Goal: Information Seeking & Learning: Learn about a topic

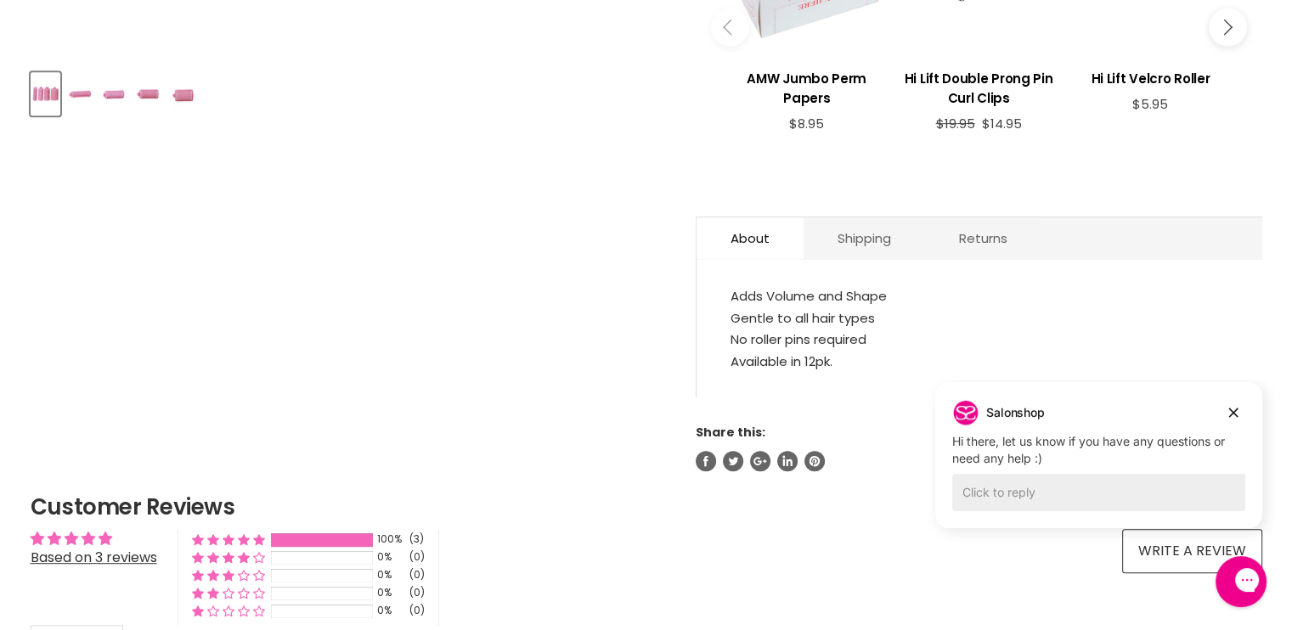
scroll to position [782, 0]
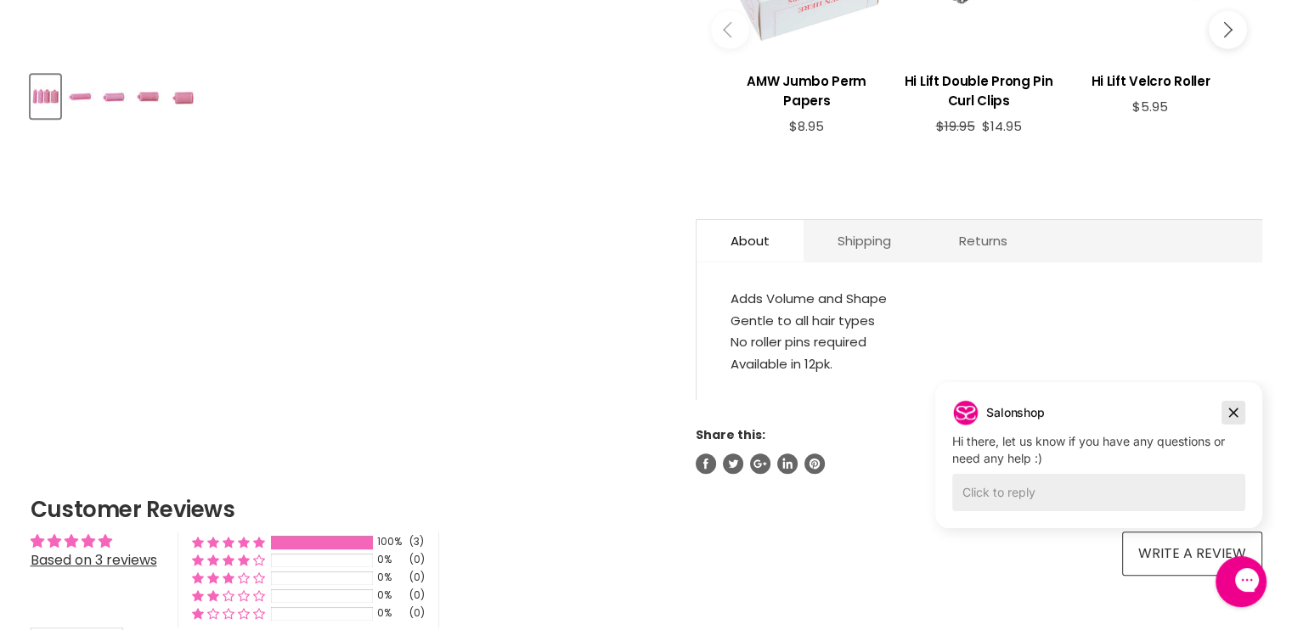
click at [1229, 415] on icon "Dismiss campaign" at bounding box center [1233, 413] width 17 height 20
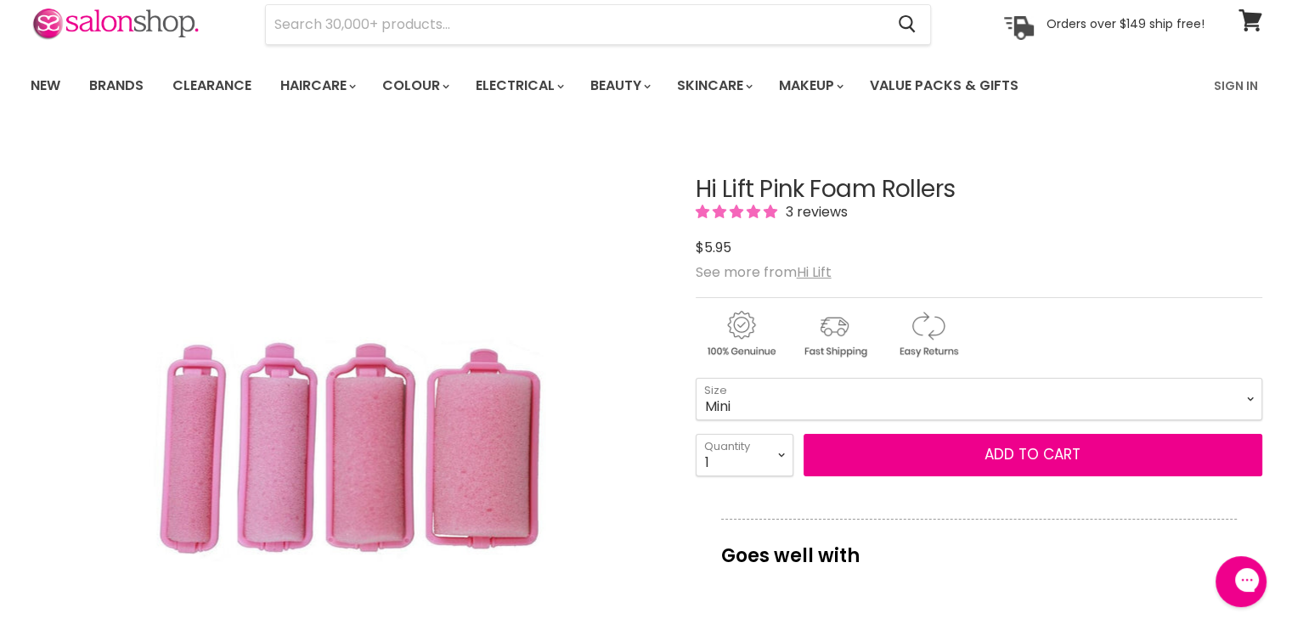
scroll to position [68, 0]
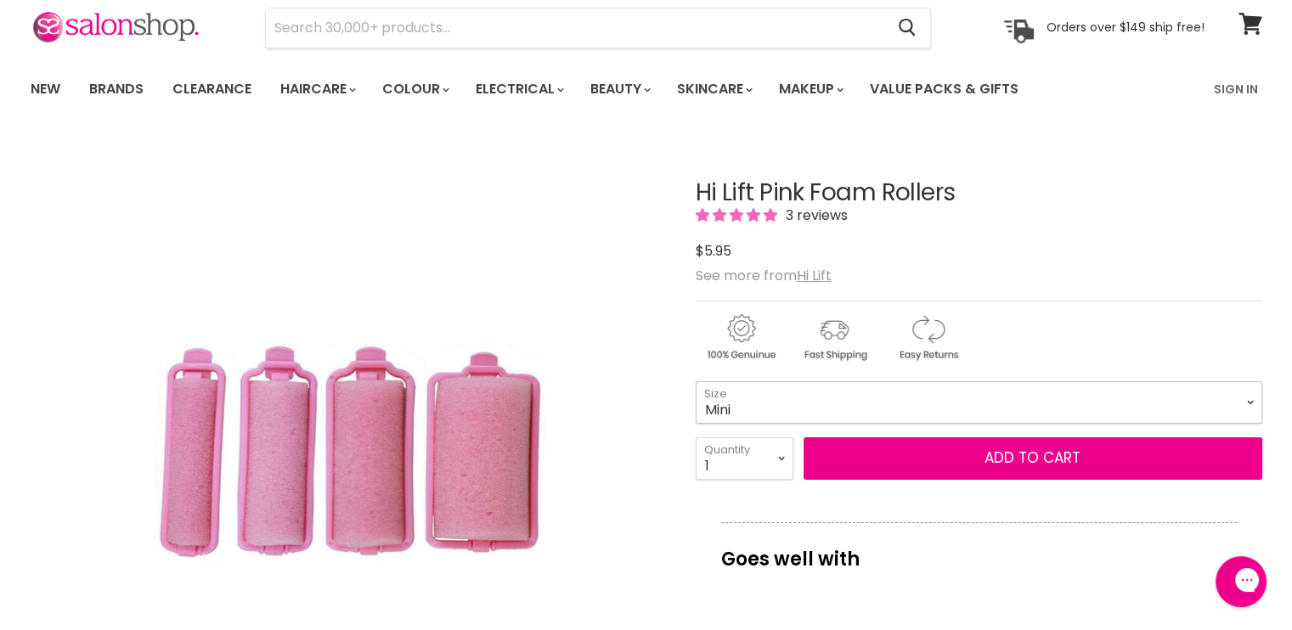
click at [1230, 404] on select "Mini Small Medium Large" at bounding box center [979, 402] width 567 height 42
select select "Mini"
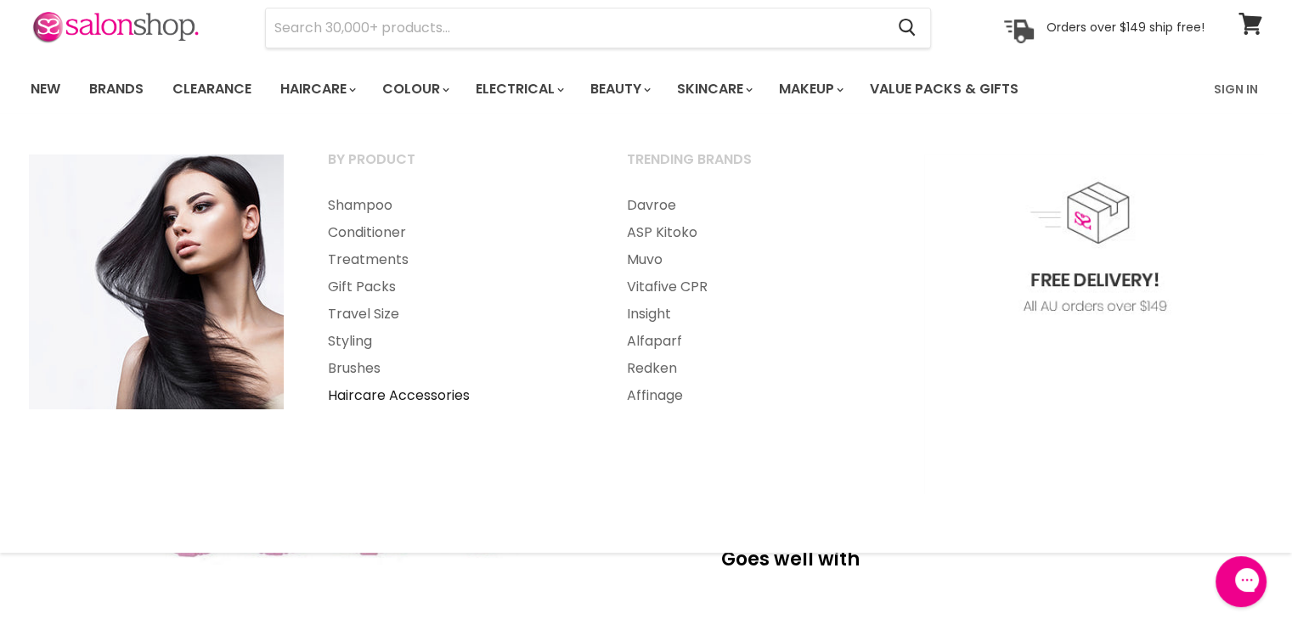
click at [362, 392] on link "Haircare Accessories" at bounding box center [455, 395] width 296 height 27
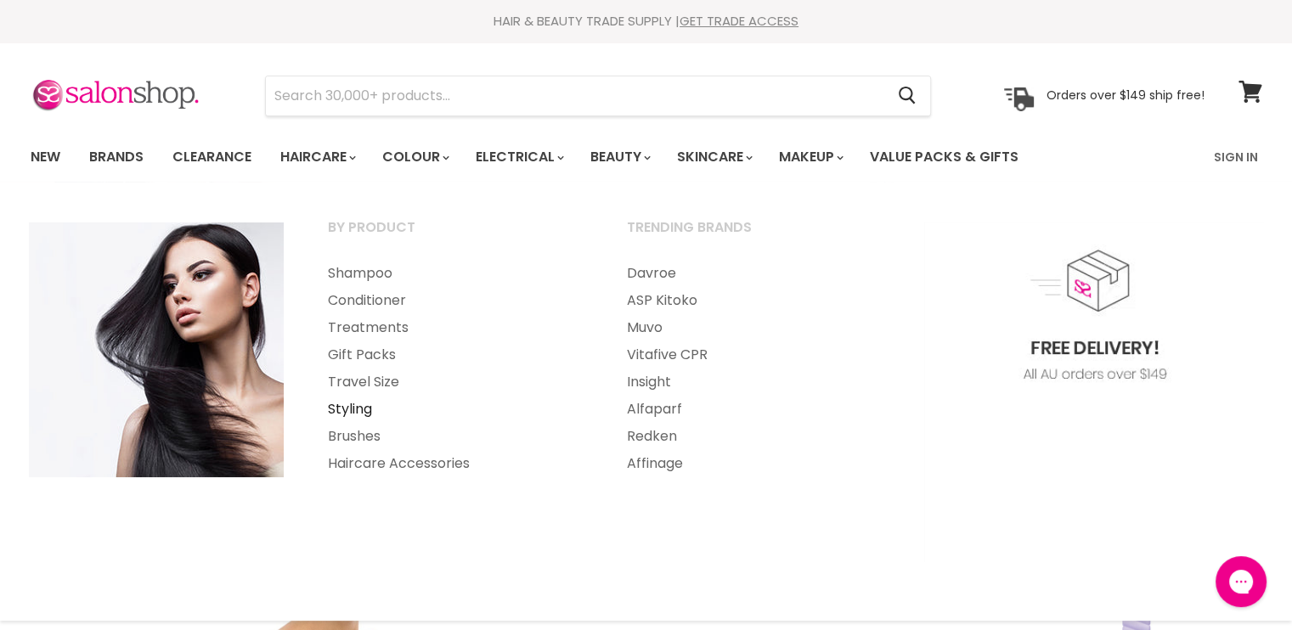
click at [354, 409] on link "Styling" at bounding box center [455, 409] width 296 height 27
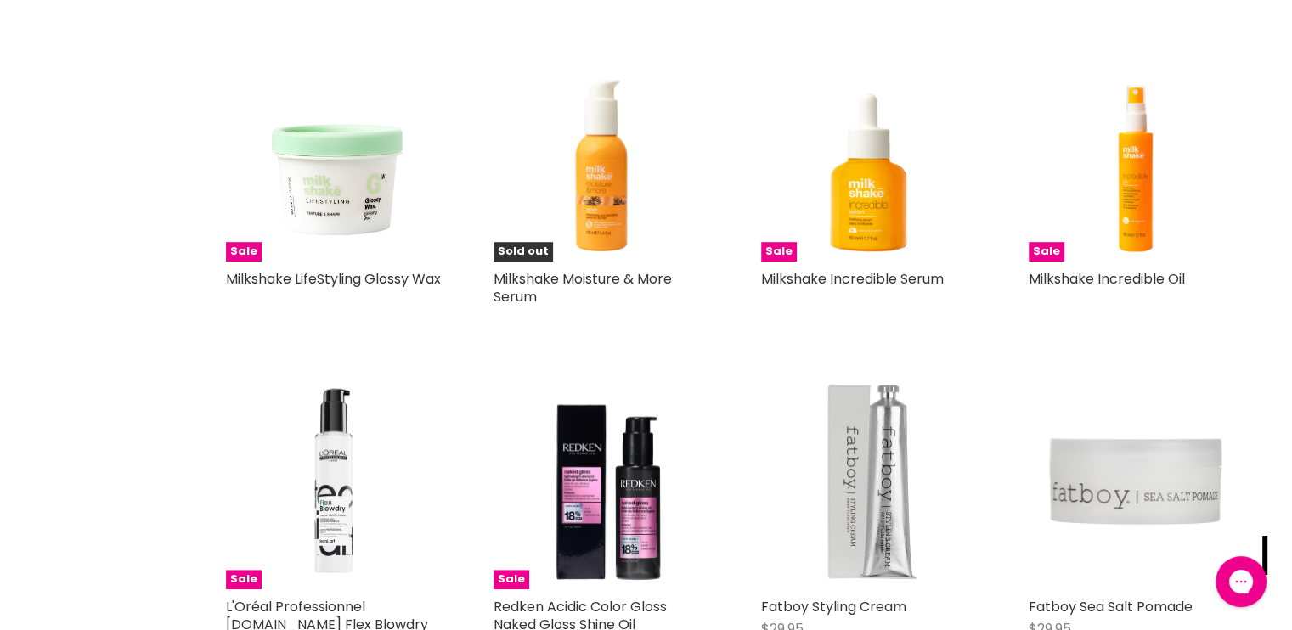
scroll to position [1088, 0]
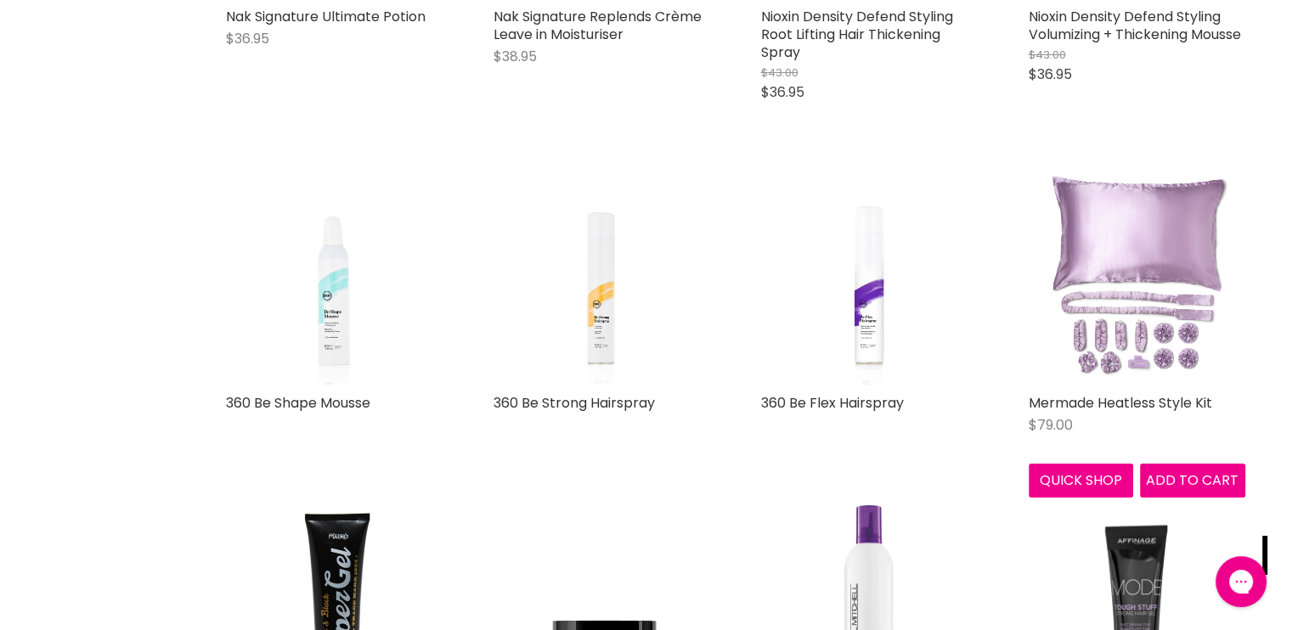
scroll to position [6321, 0]
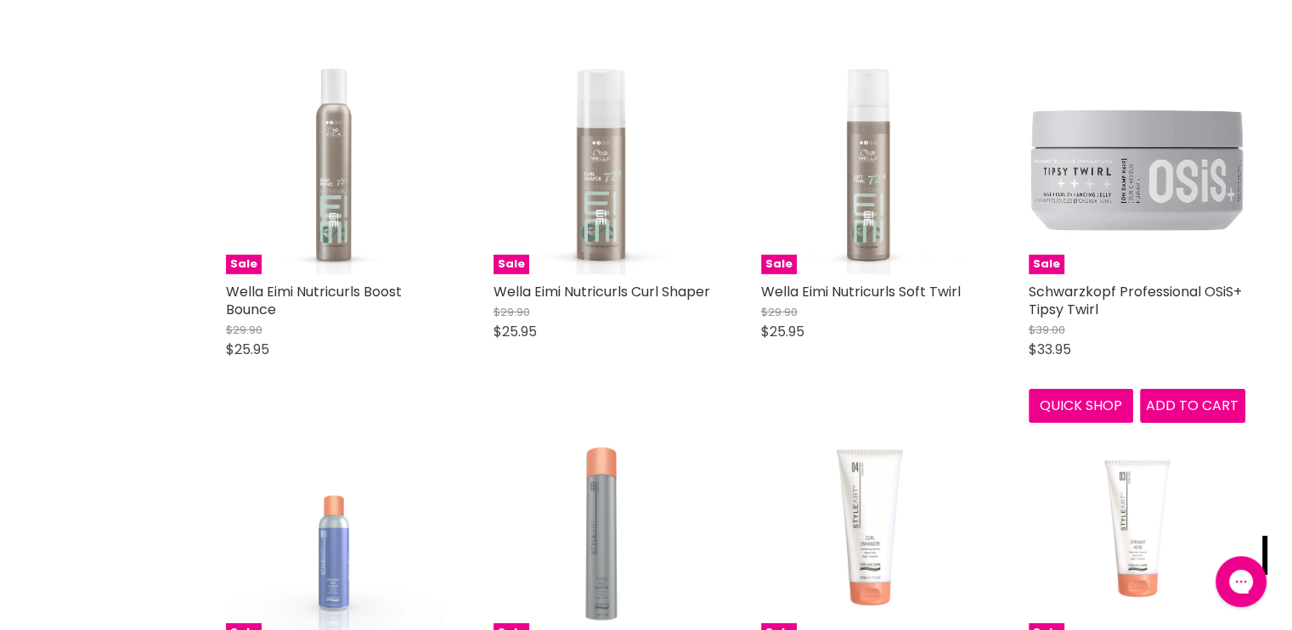
scroll to position [12098, 0]
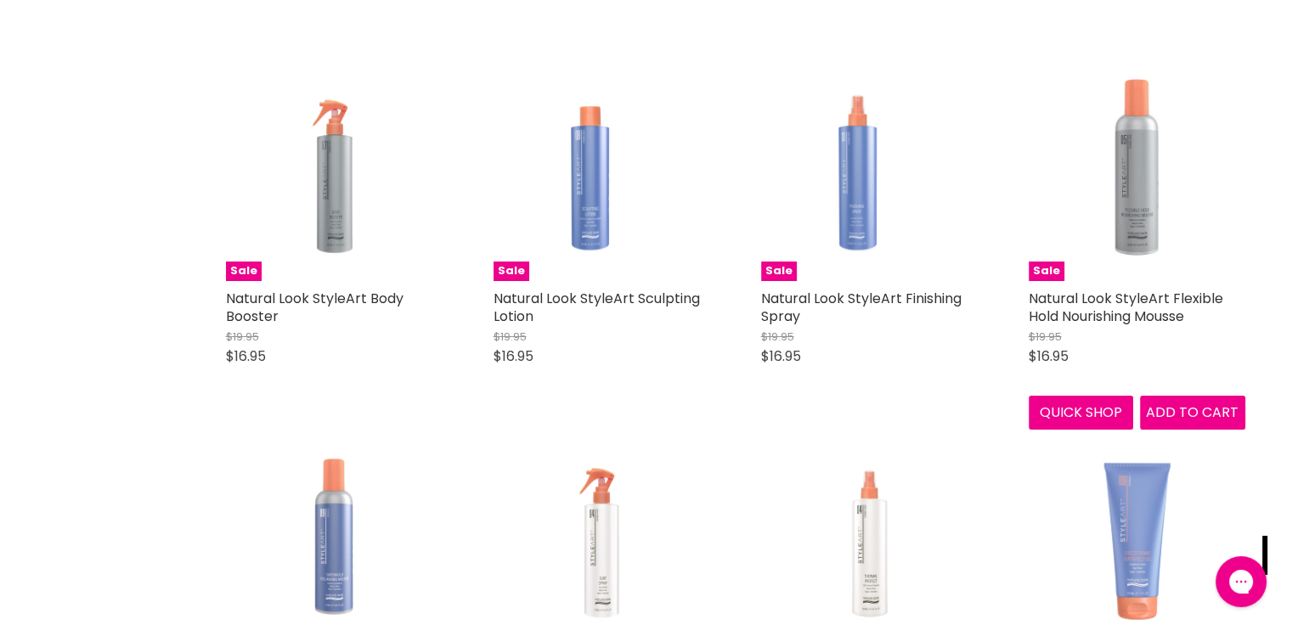
scroll to position [12880, 0]
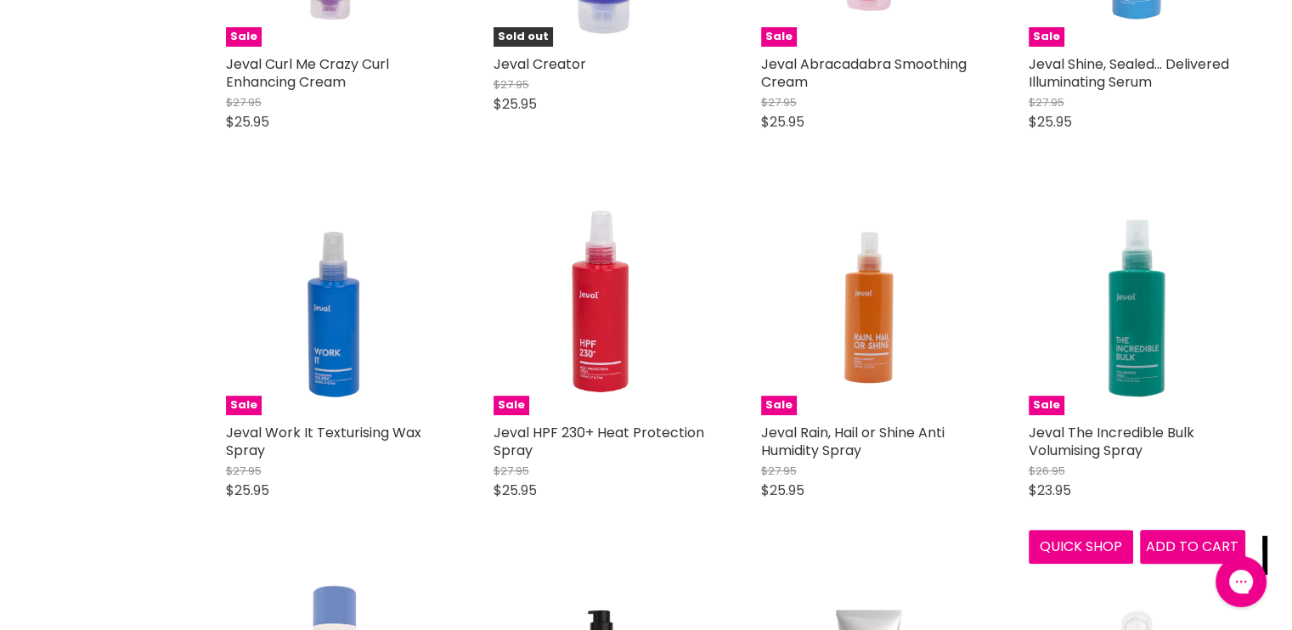
scroll to position [20051, 0]
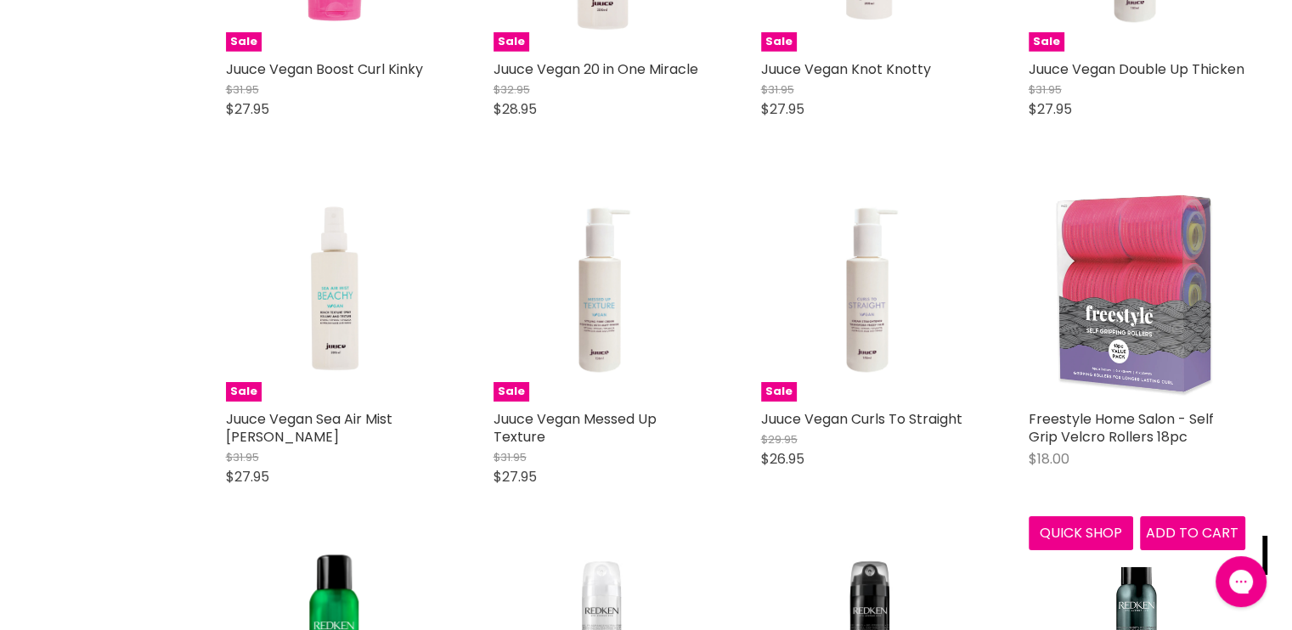
scroll to position [24911, 0]
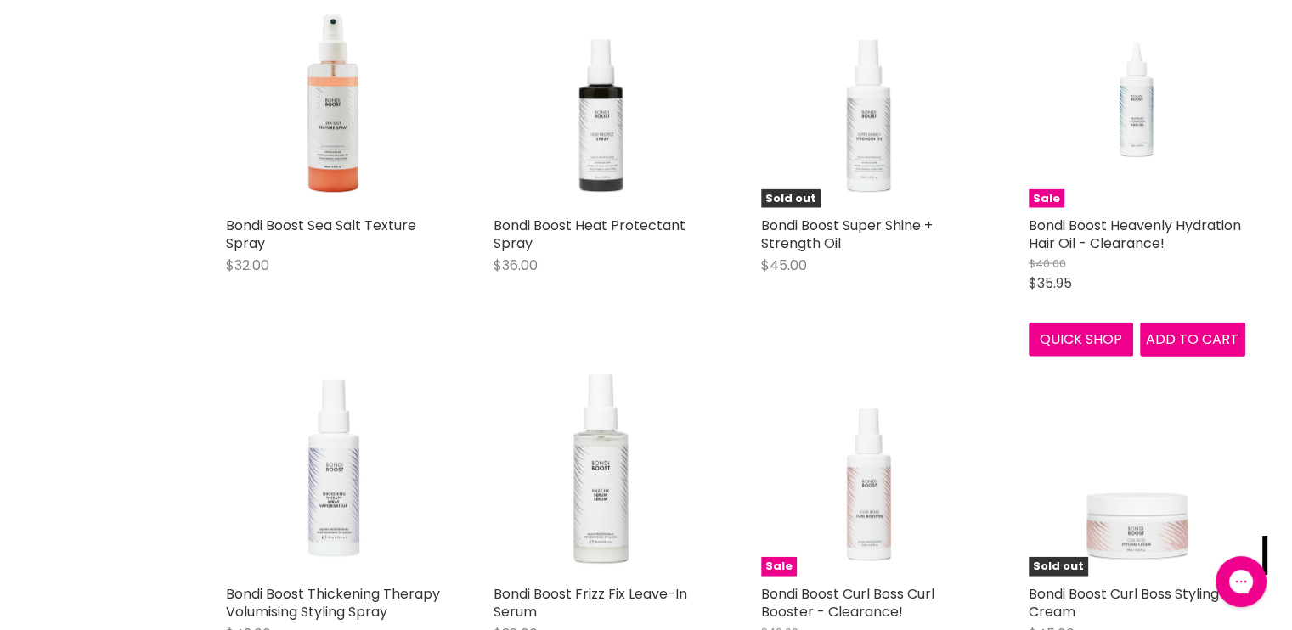
scroll to position [29872, 0]
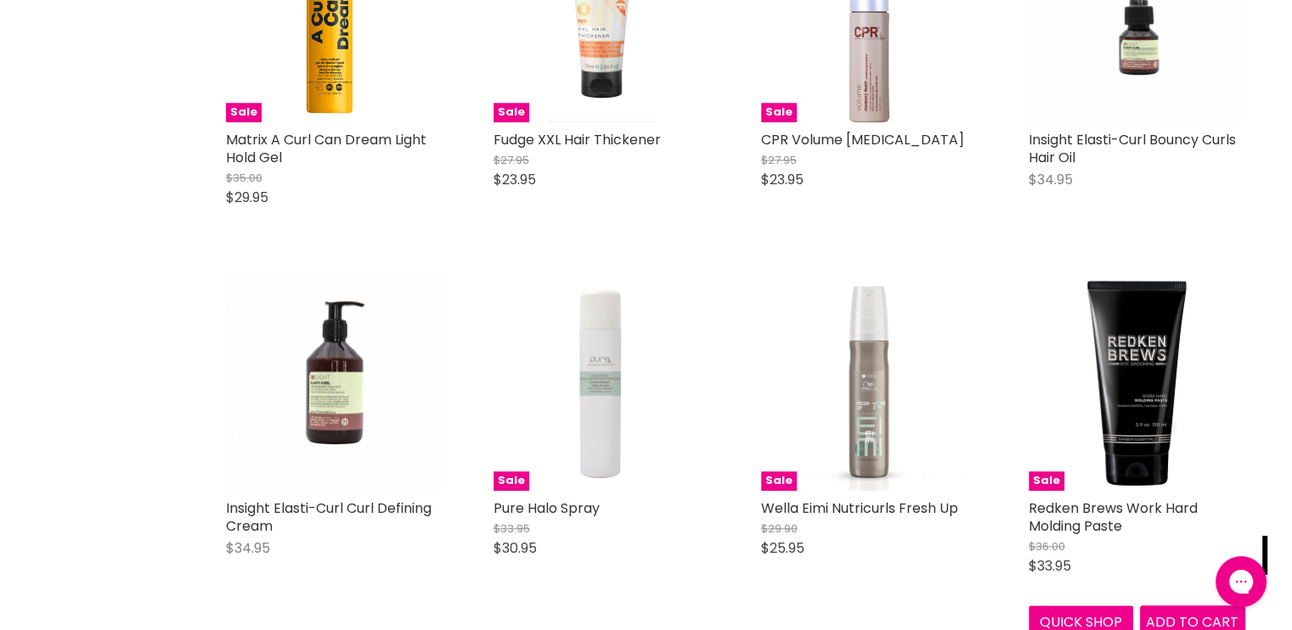
scroll to position [34018, 0]
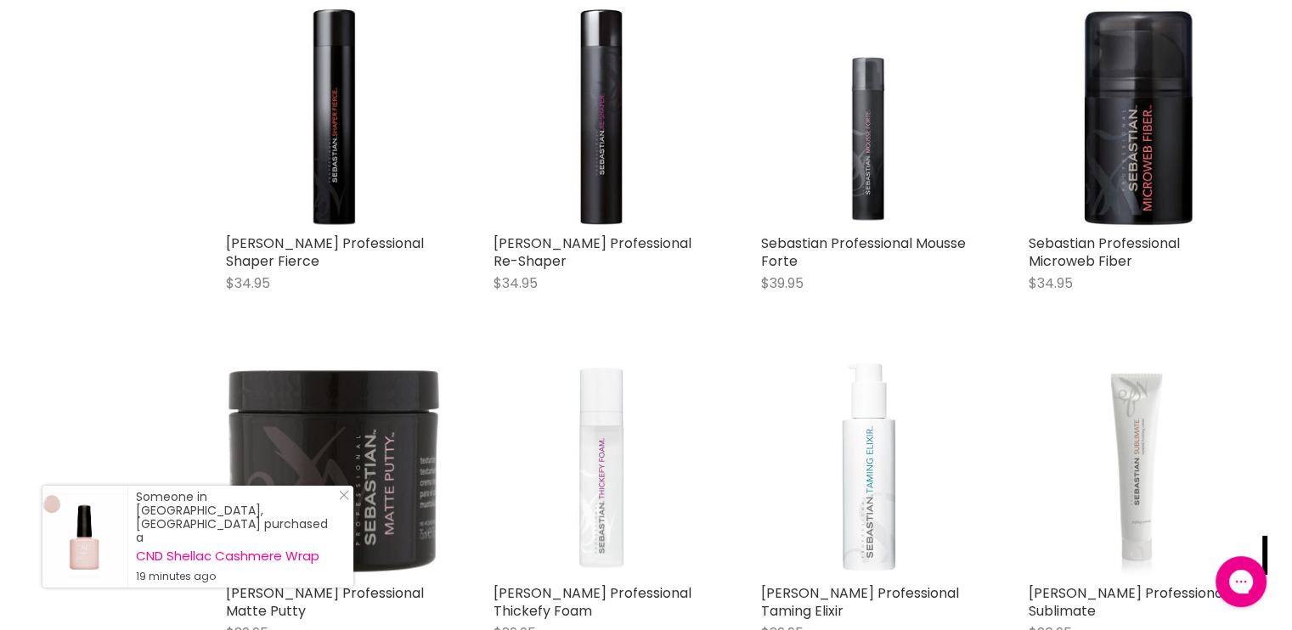
scroll to position [37961, 0]
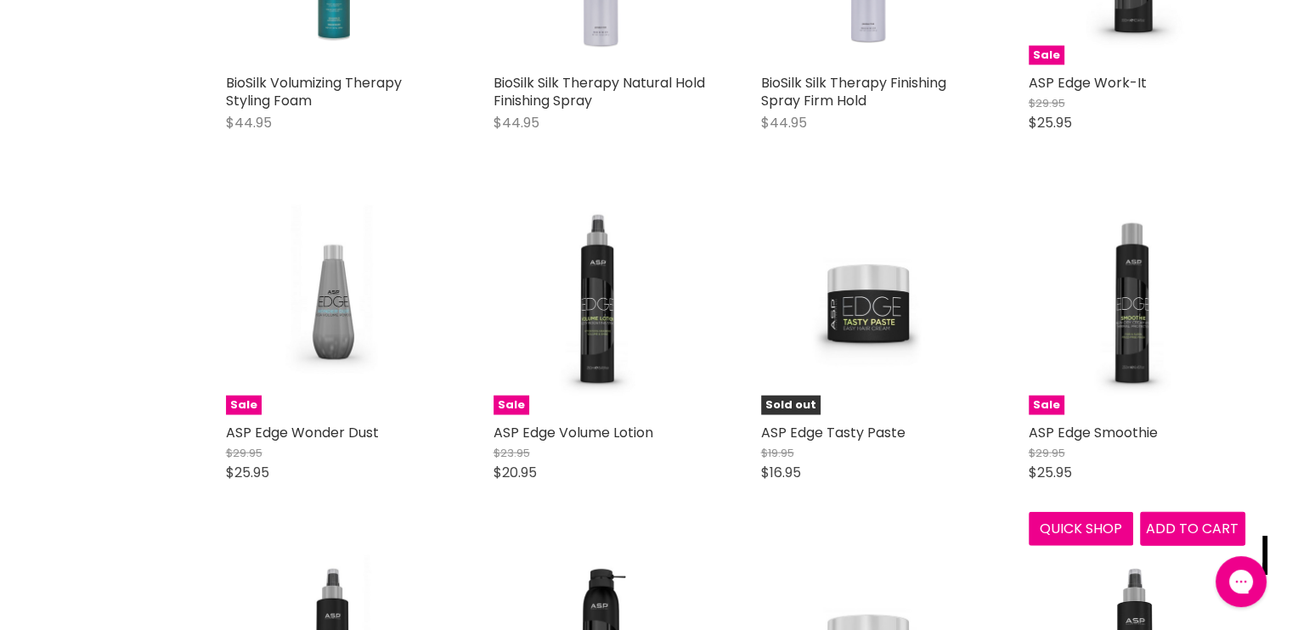
scroll to position [42718, 0]
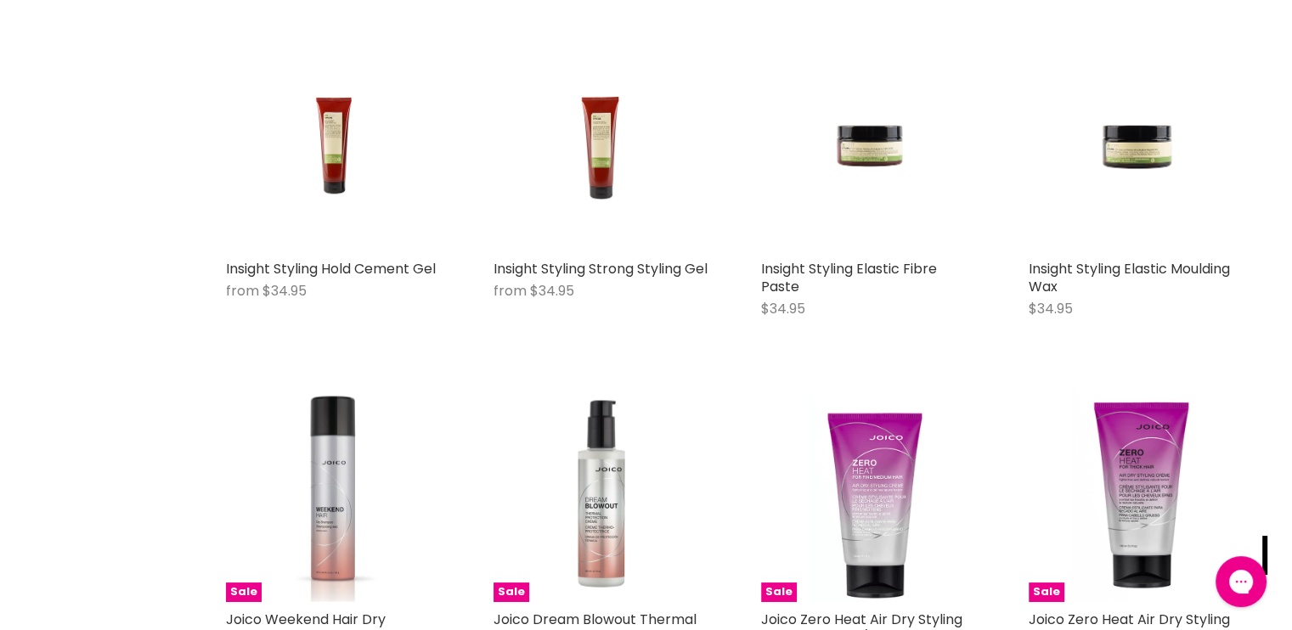
scroll to position [45675, 0]
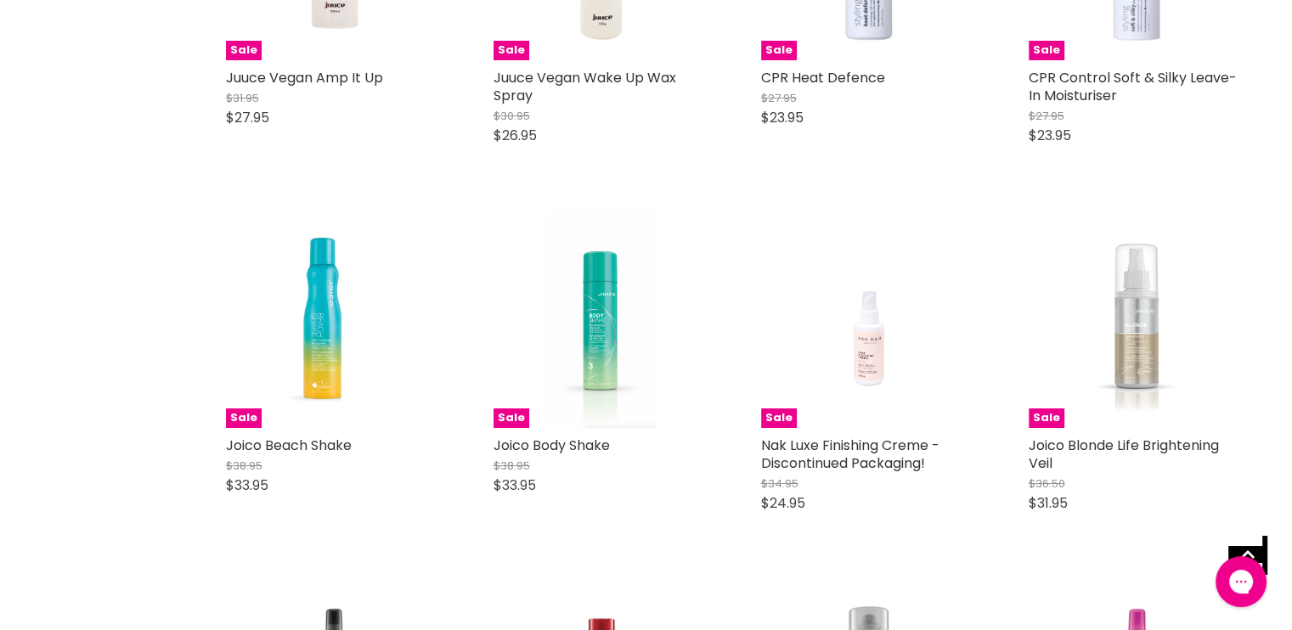
scroll to position [51452, 0]
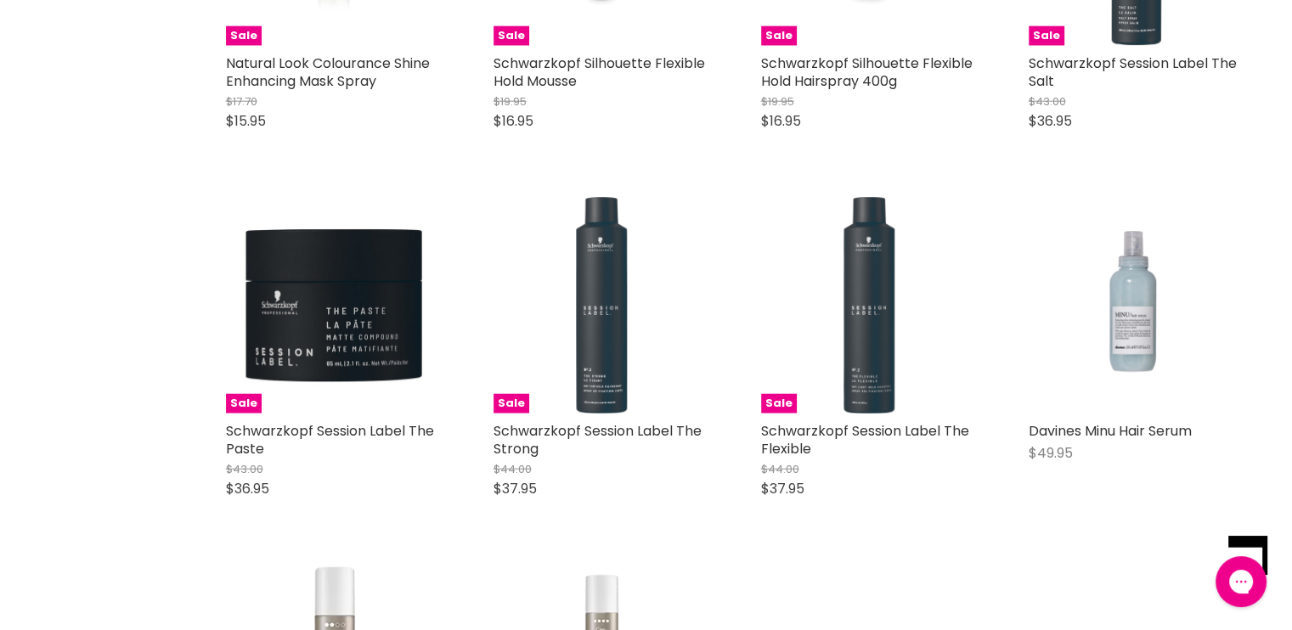
scroll to position [56278, 0]
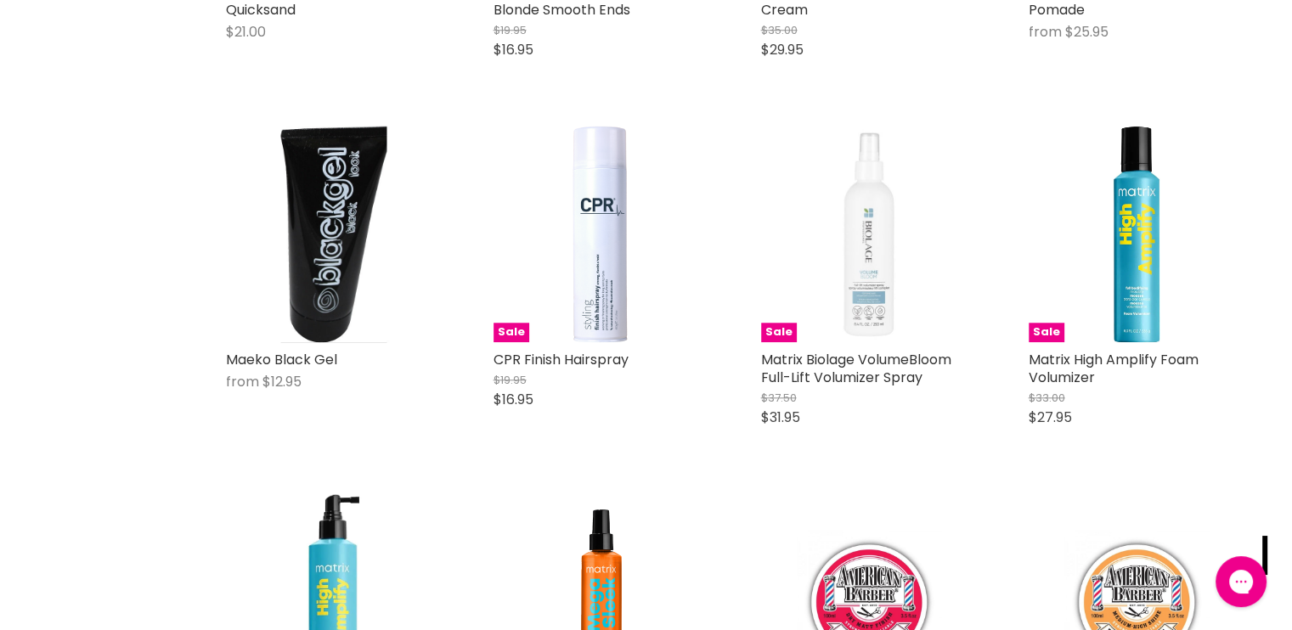
scroll to position [59745, 0]
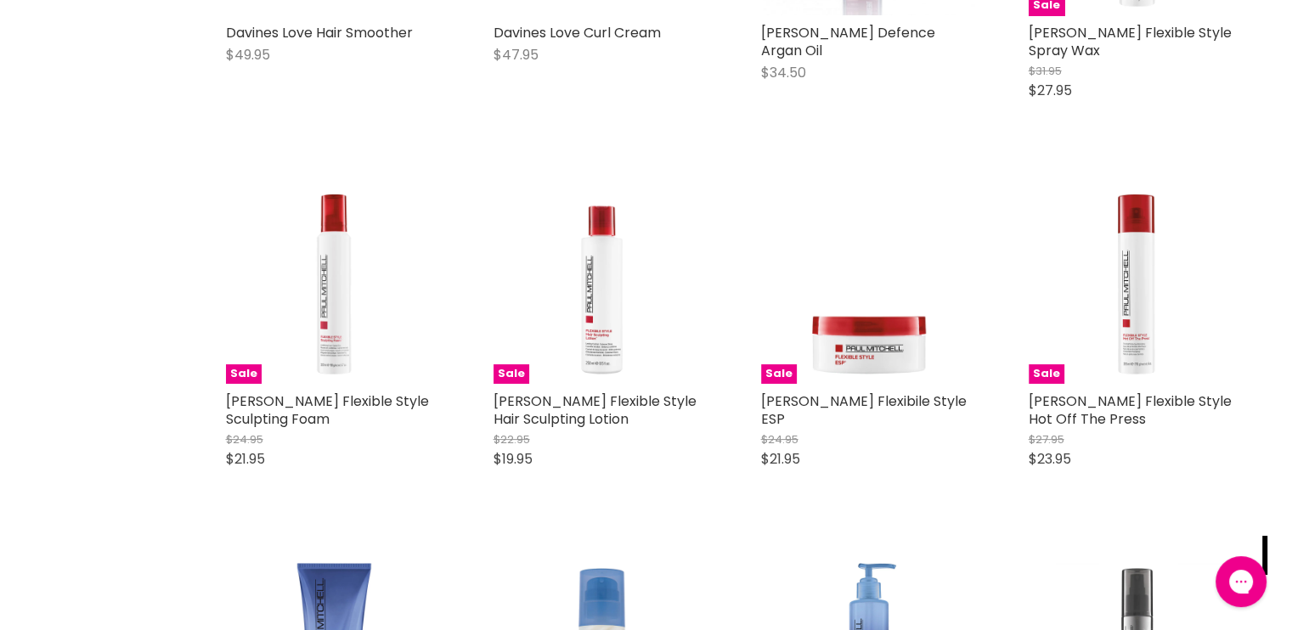
scroll to position [65012, 0]
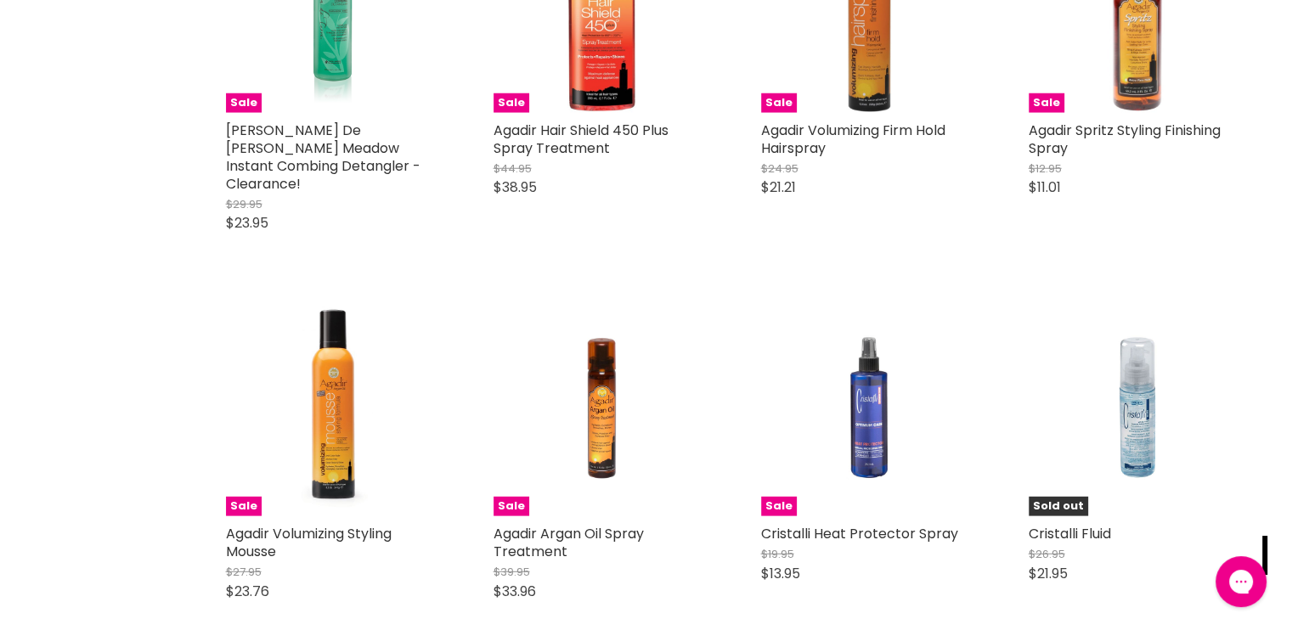
scroll to position [69396, 0]
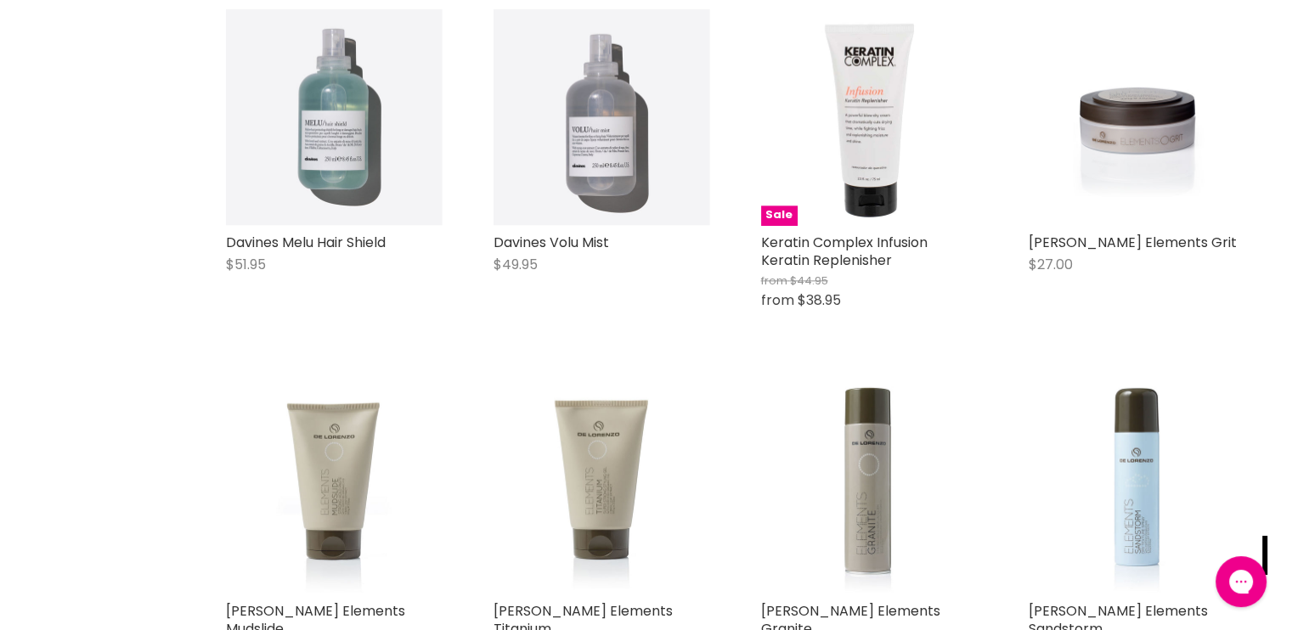
scroll to position [73270, 0]
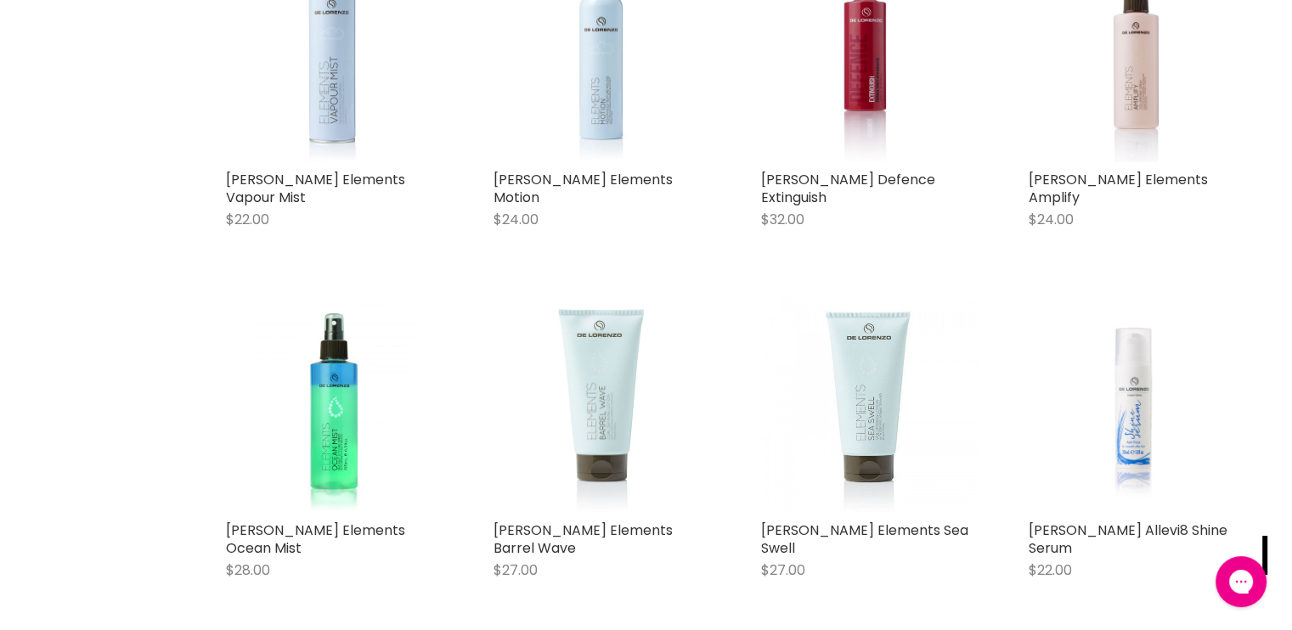
scroll to position [75547, 0]
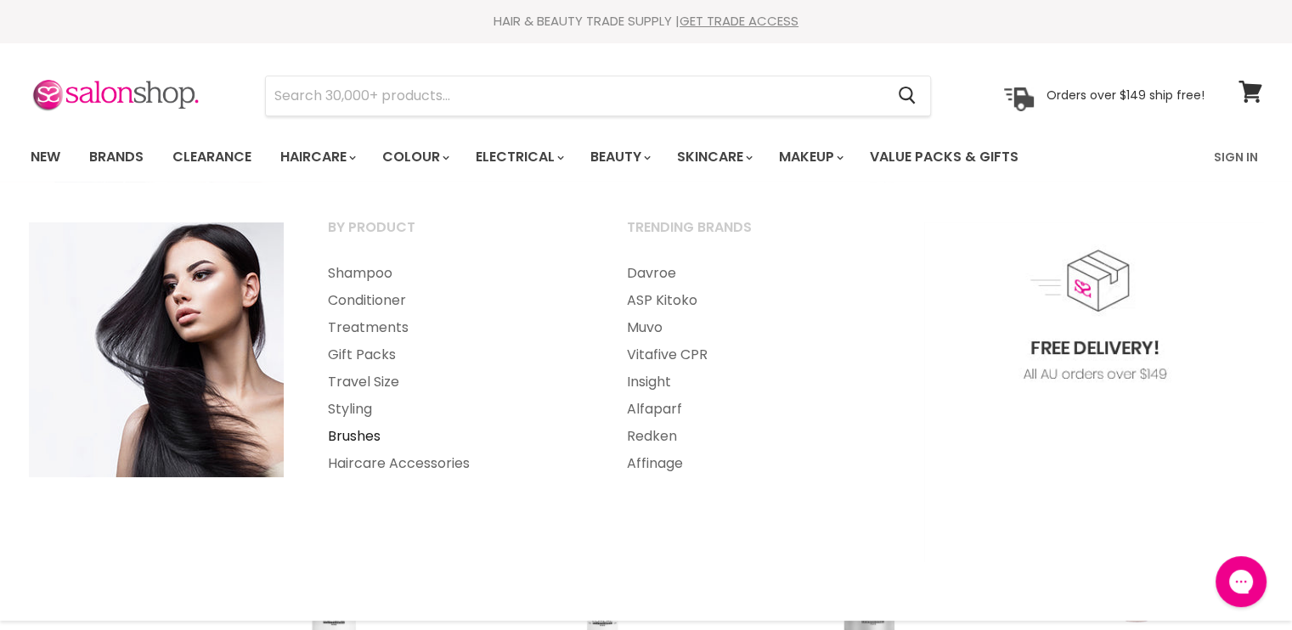
click at [355, 436] on link "Brushes" at bounding box center [455, 436] width 296 height 27
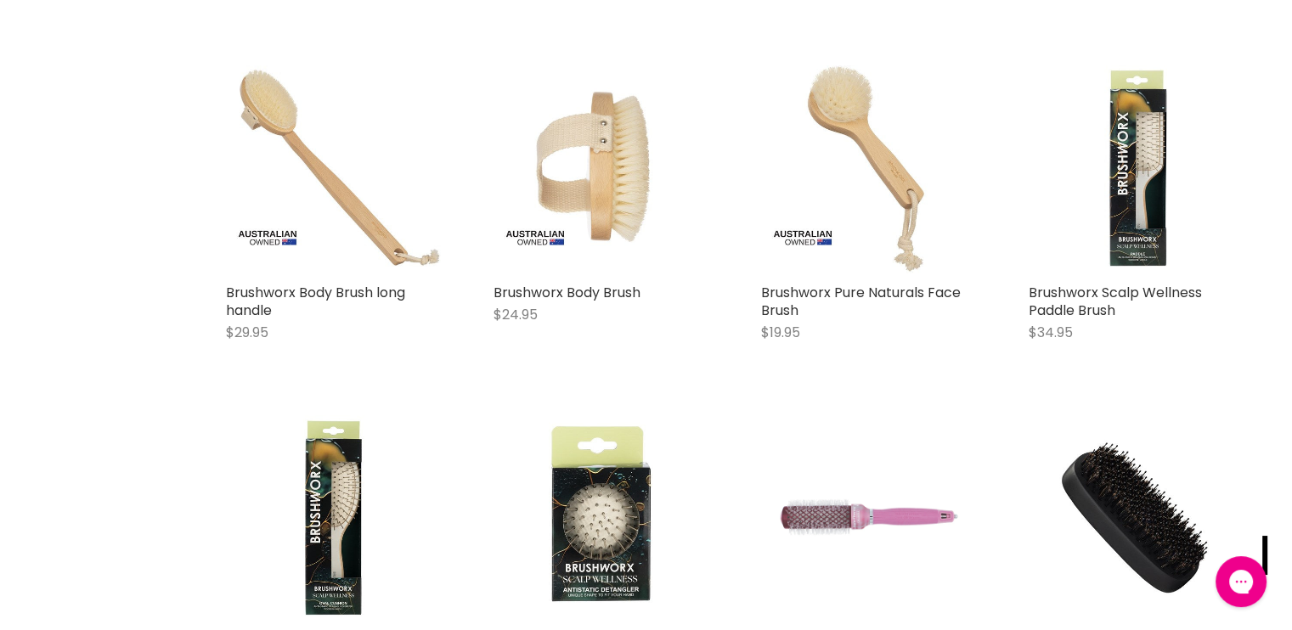
scroll to position [3976, 0]
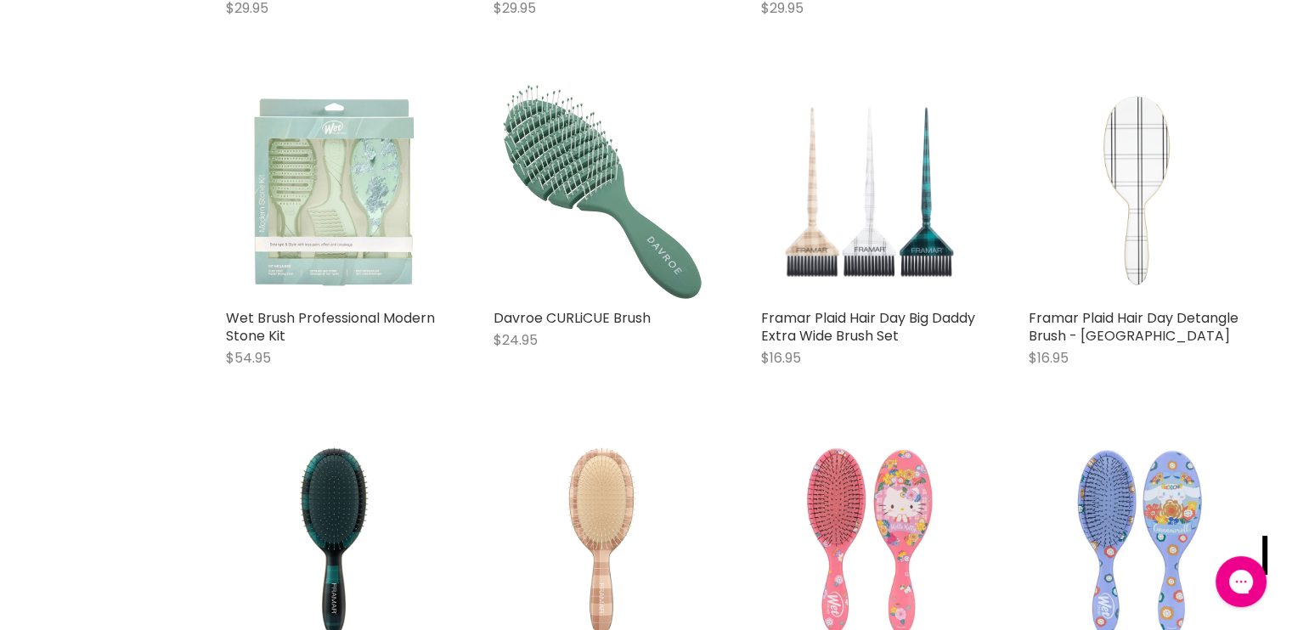
scroll to position [6457, 0]
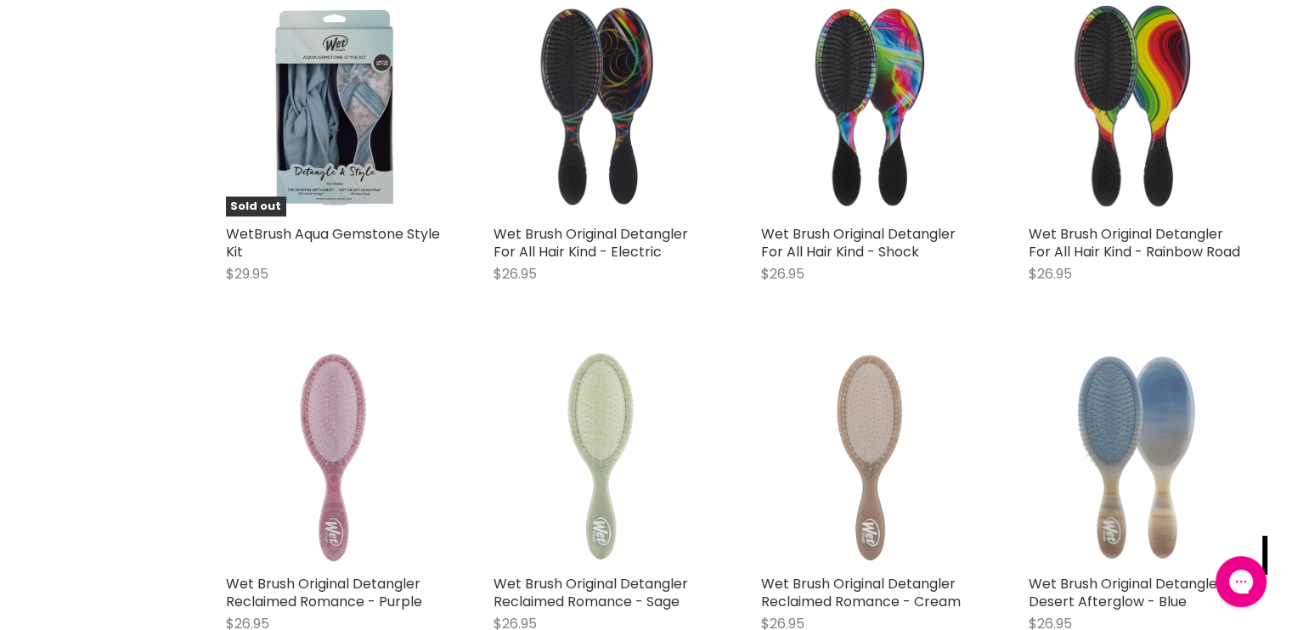
scroll to position [9686, 0]
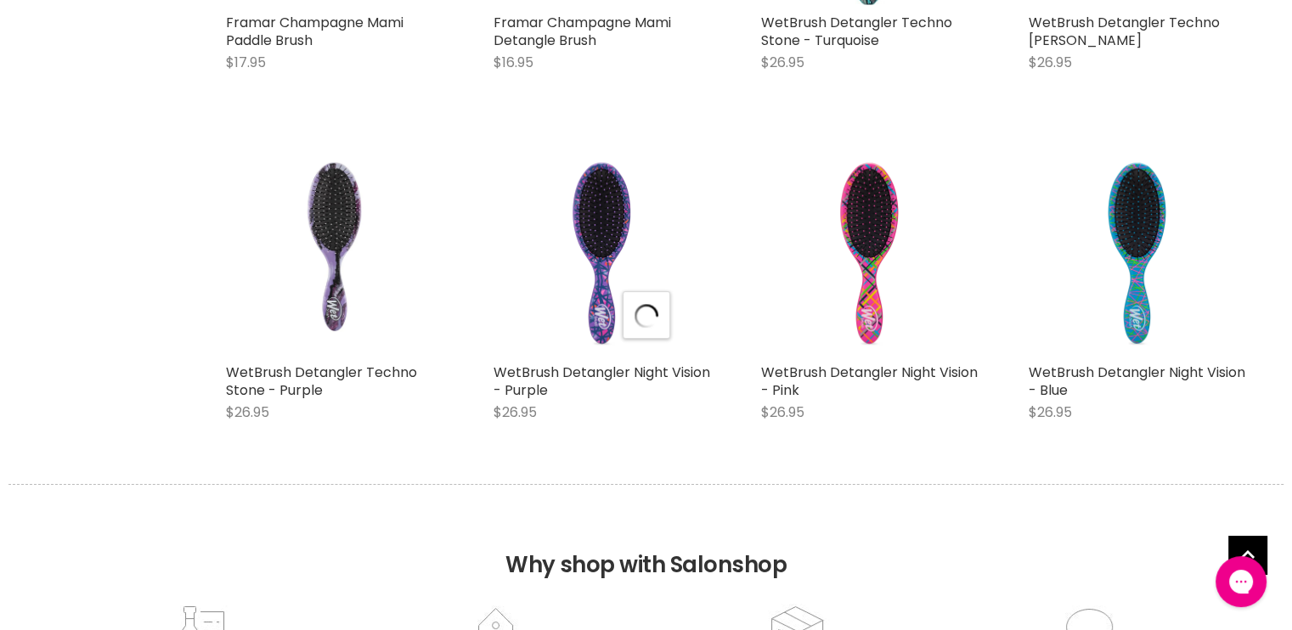
scroll to position [12875, 0]
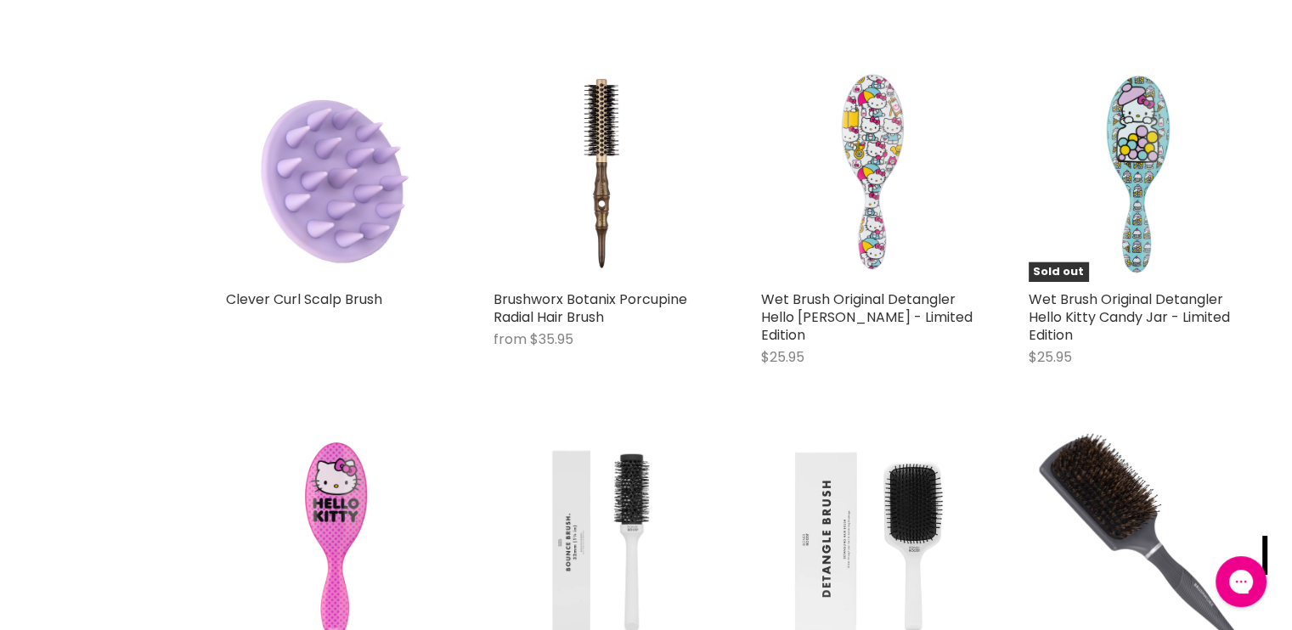
scroll to position [17094, 0]
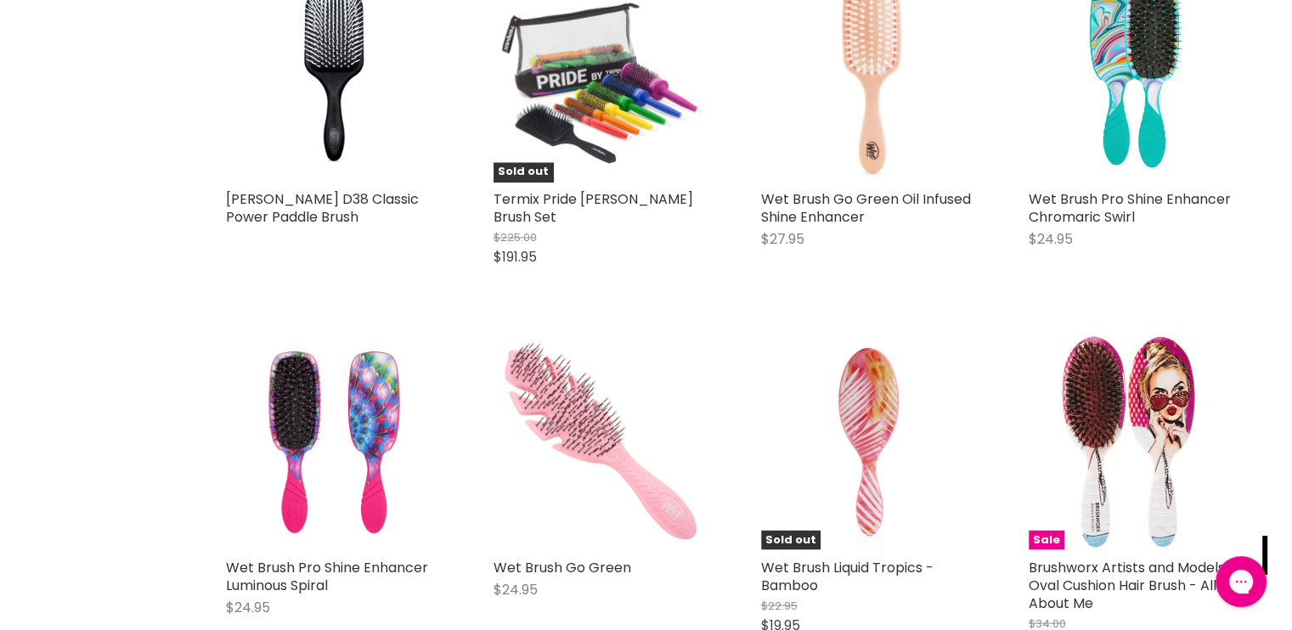
scroll to position [22260, 0]
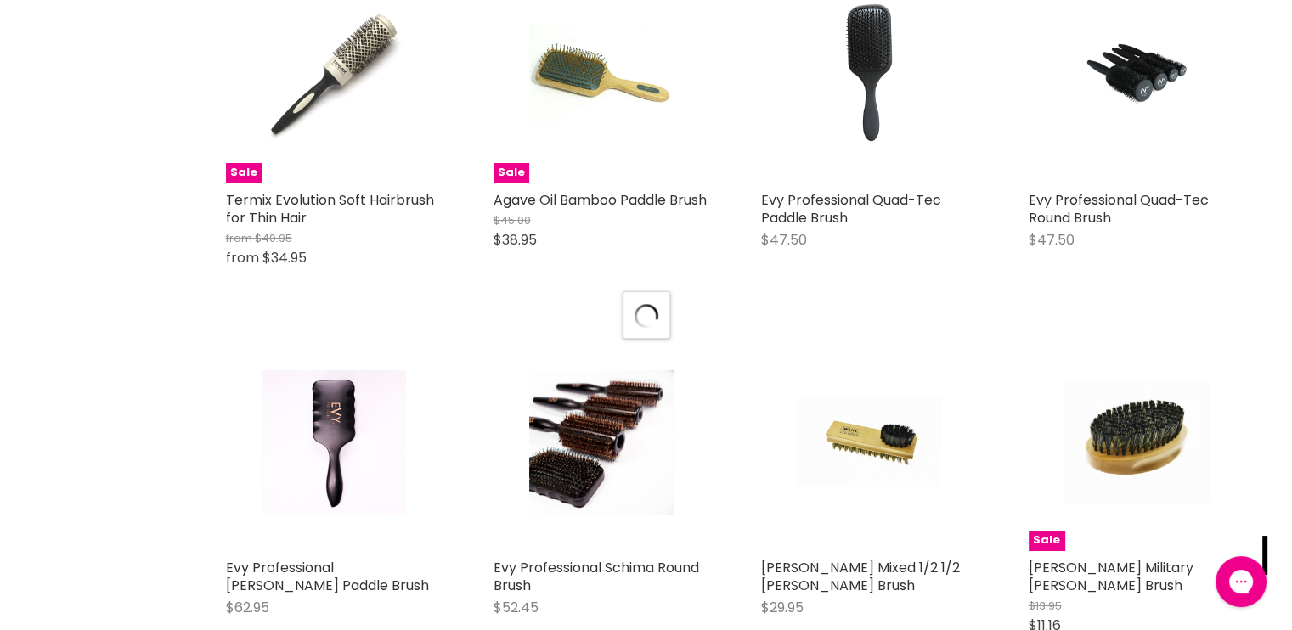
scroll to position [25580, 0]
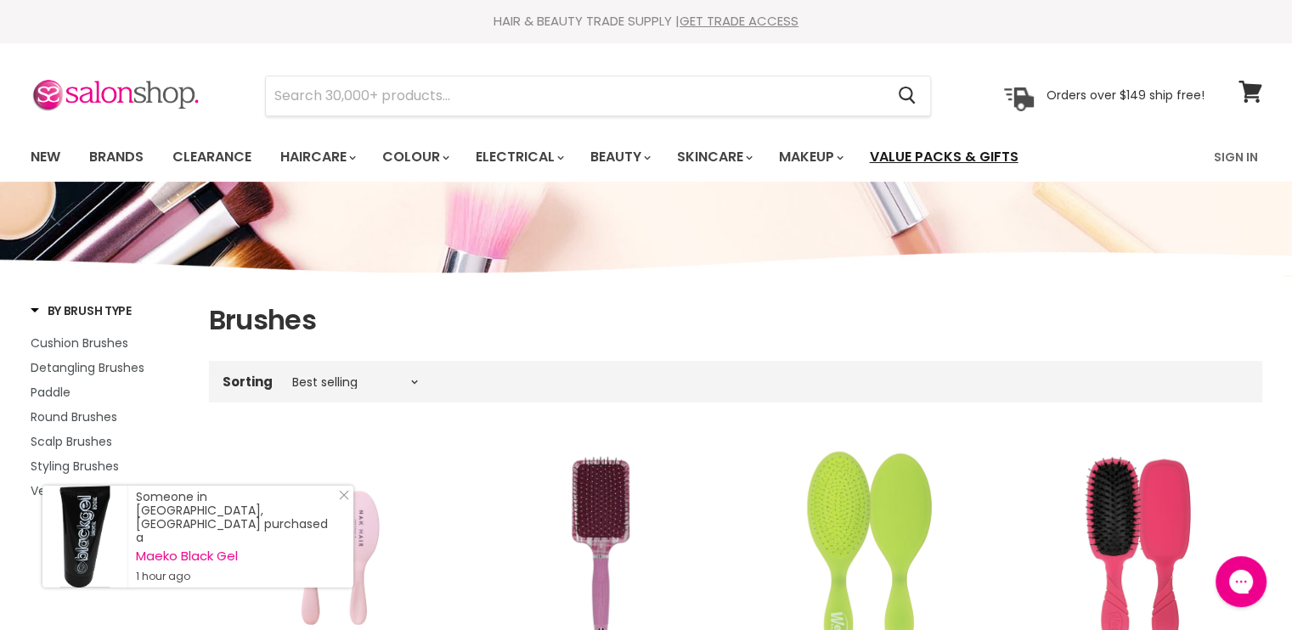
click at [926, 150] on link "Value Packs & Gifts" at bounding box center [944, 157] width 174 height 36
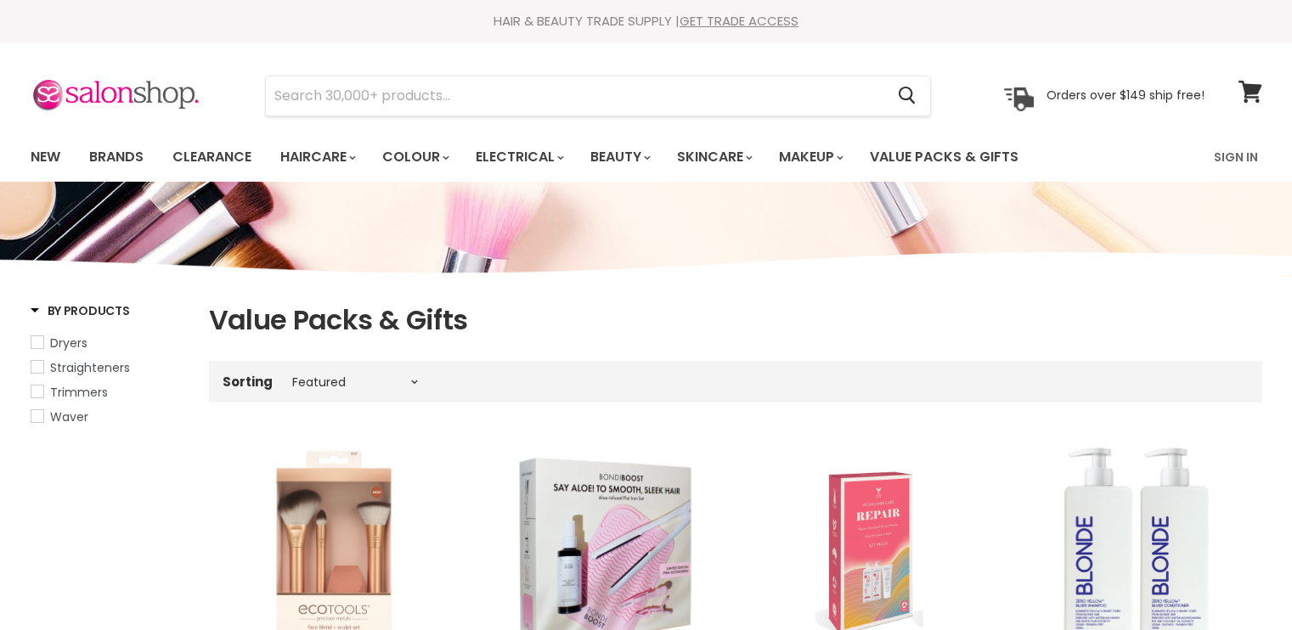
select select "manual"
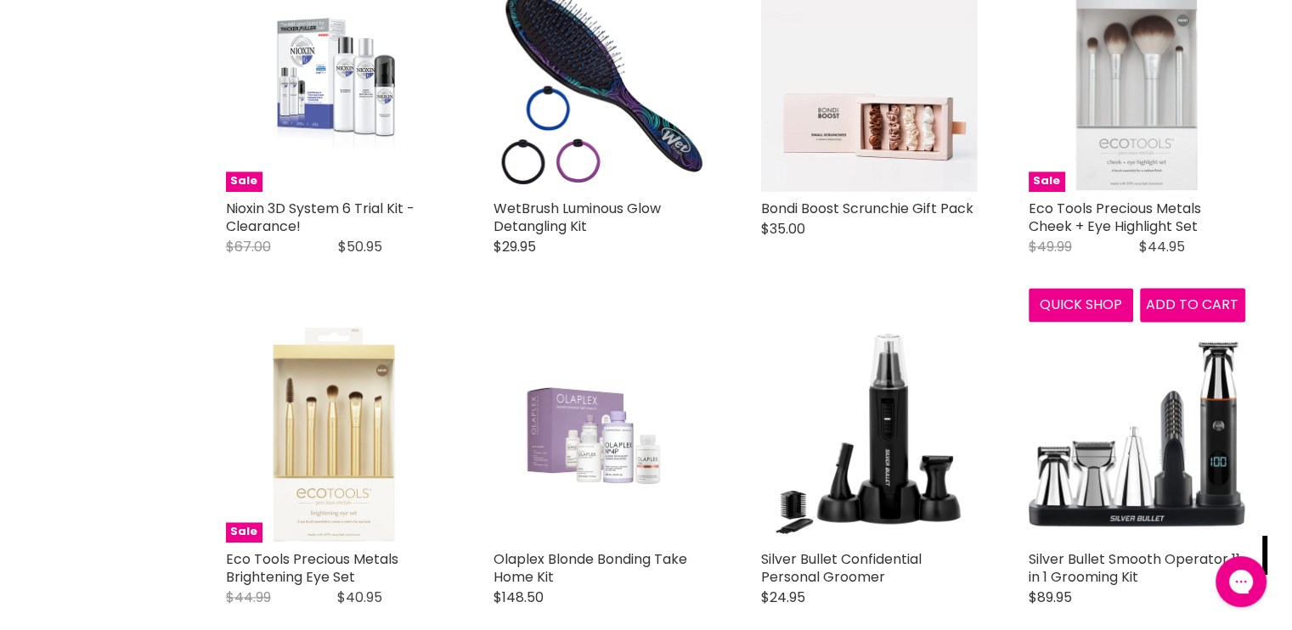
scroll to position [2243, 0]
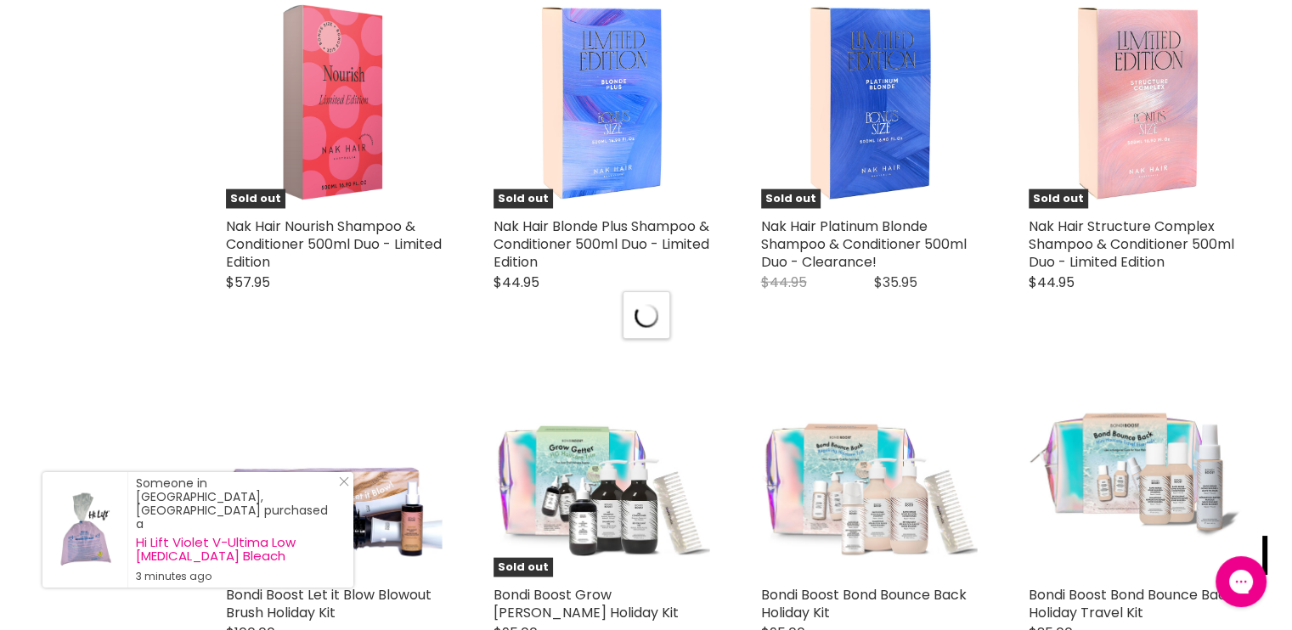
scroll to position [4272, 0]
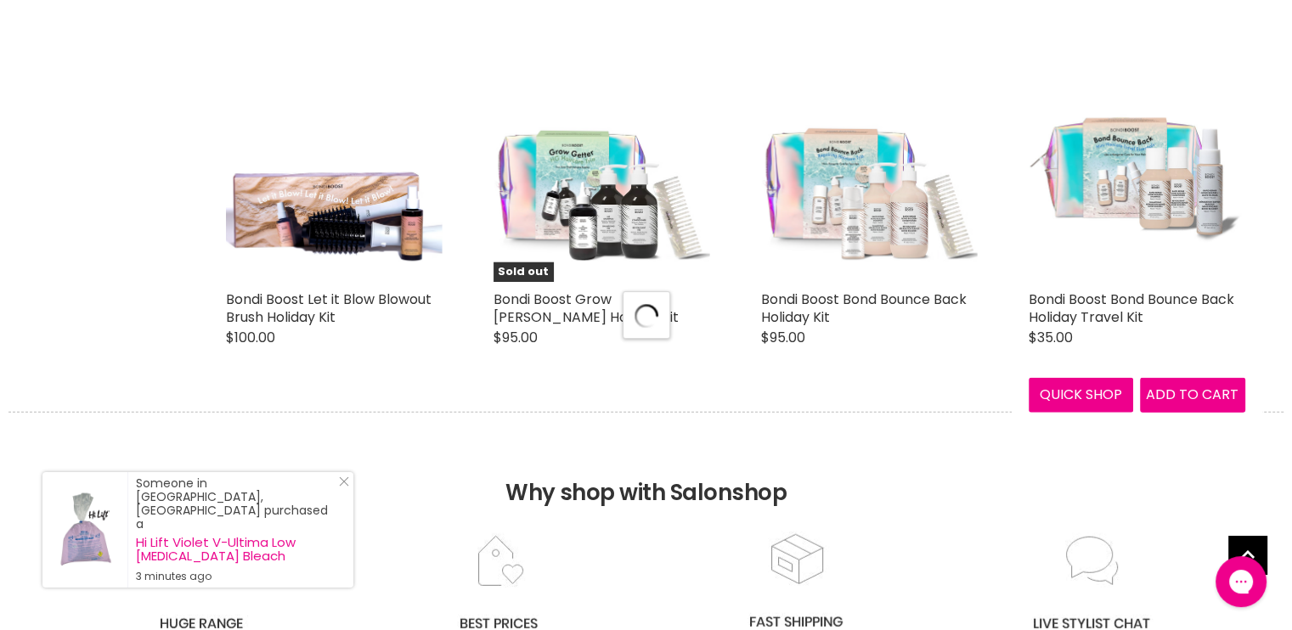
select select "manual"
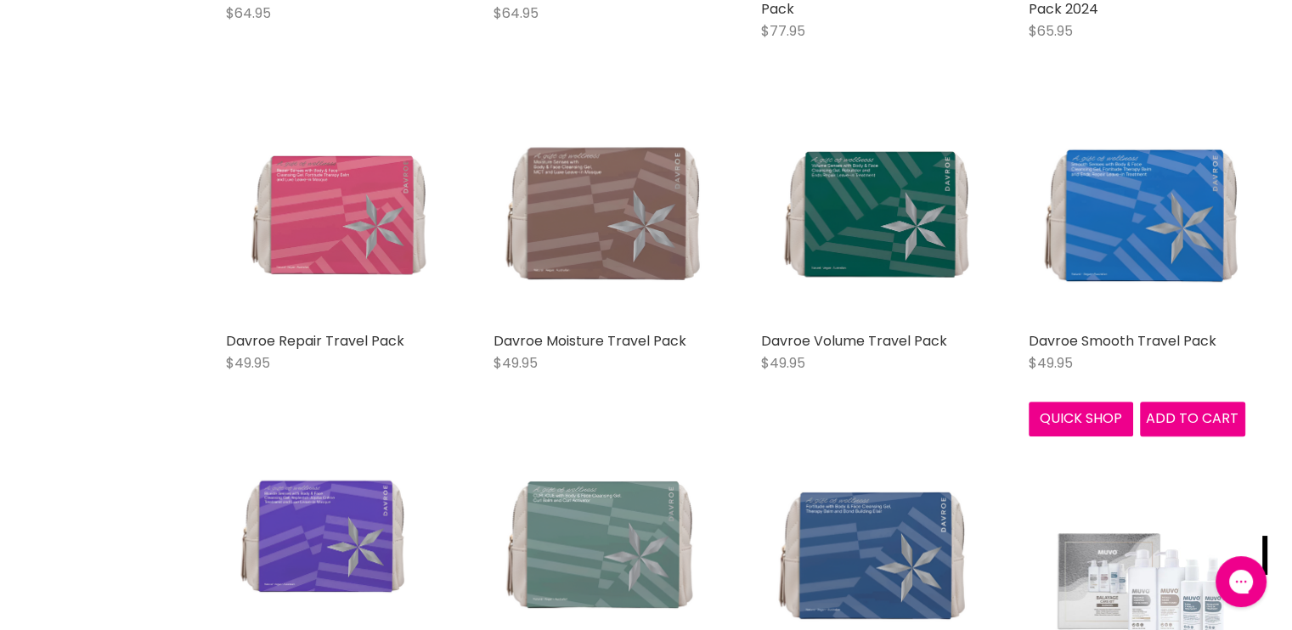
scroll to position [7239, 0]
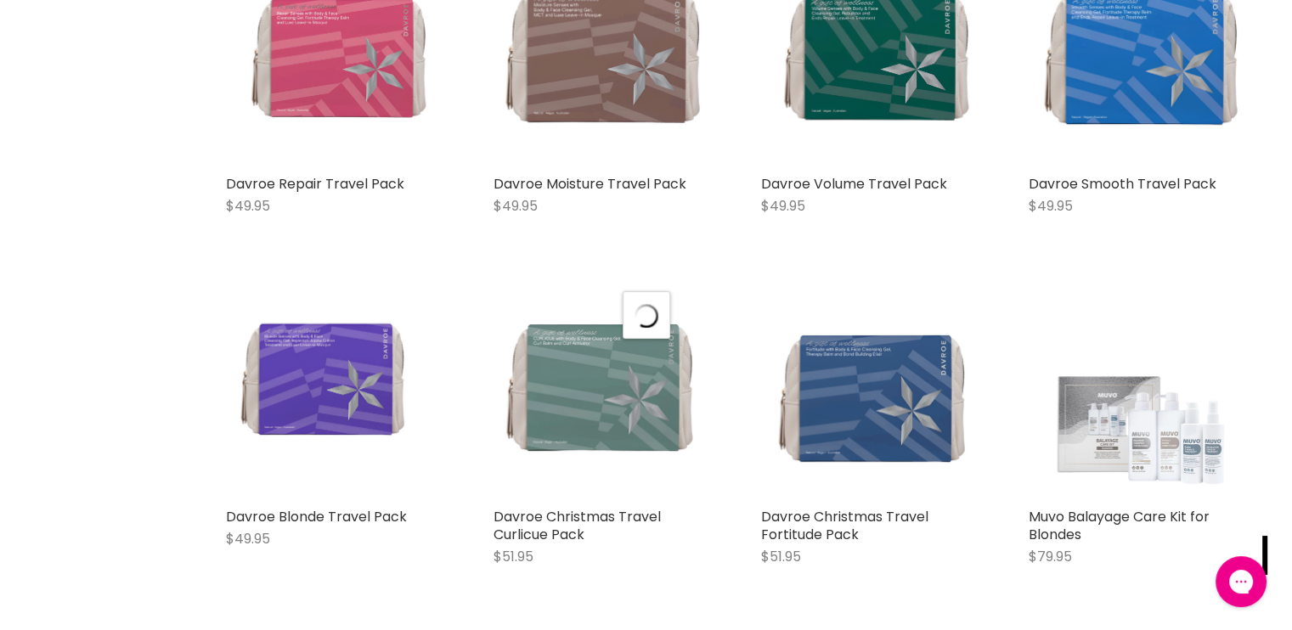
select select "manual"
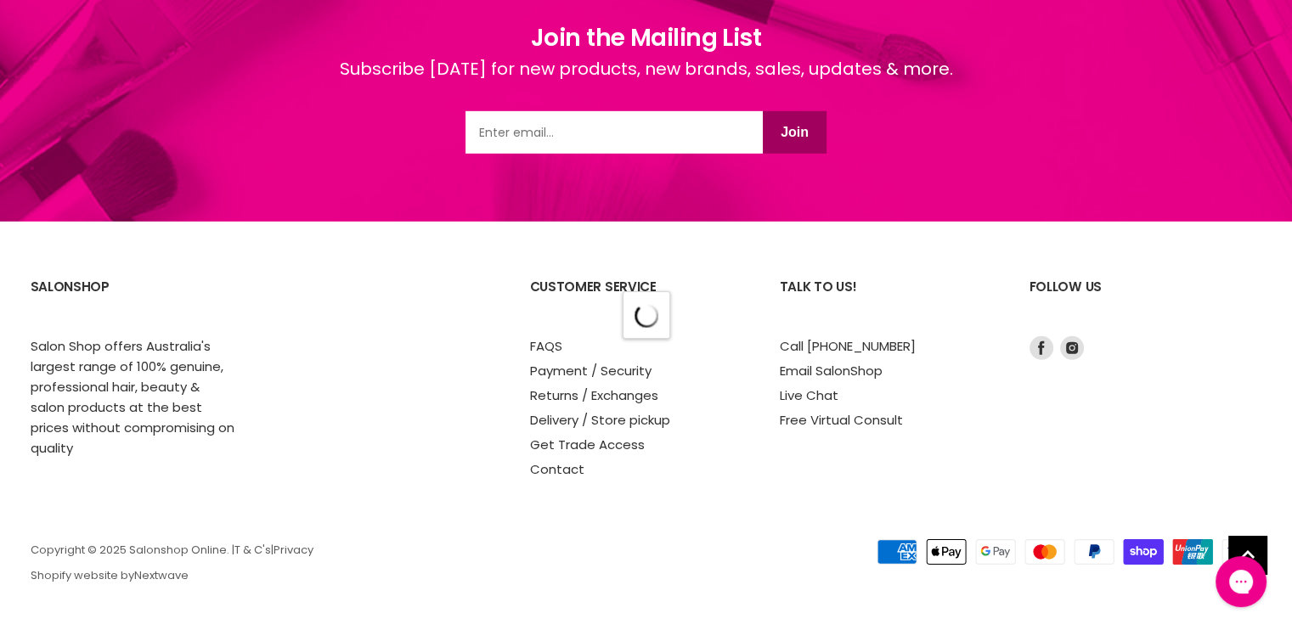
scroll to position [5183, 0]
select select "manual"
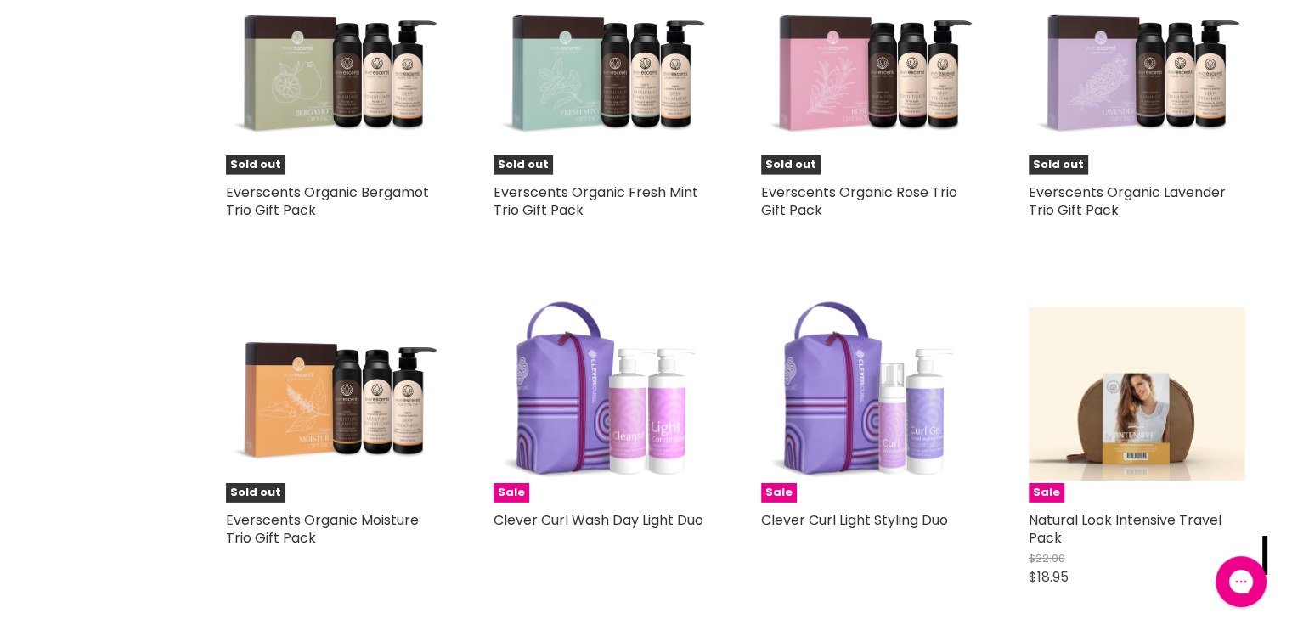
scroll to position [9420, 0]
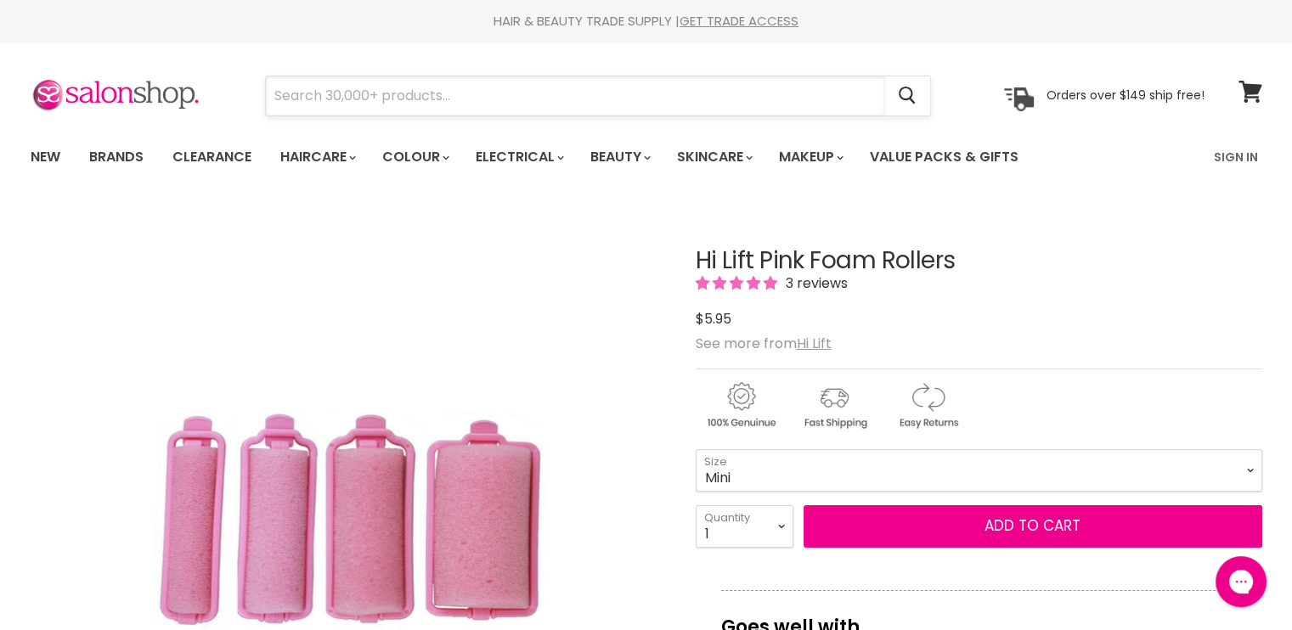
click at [645, 93] on input "Search" at bounding box center [575, 95] width 619 height 39
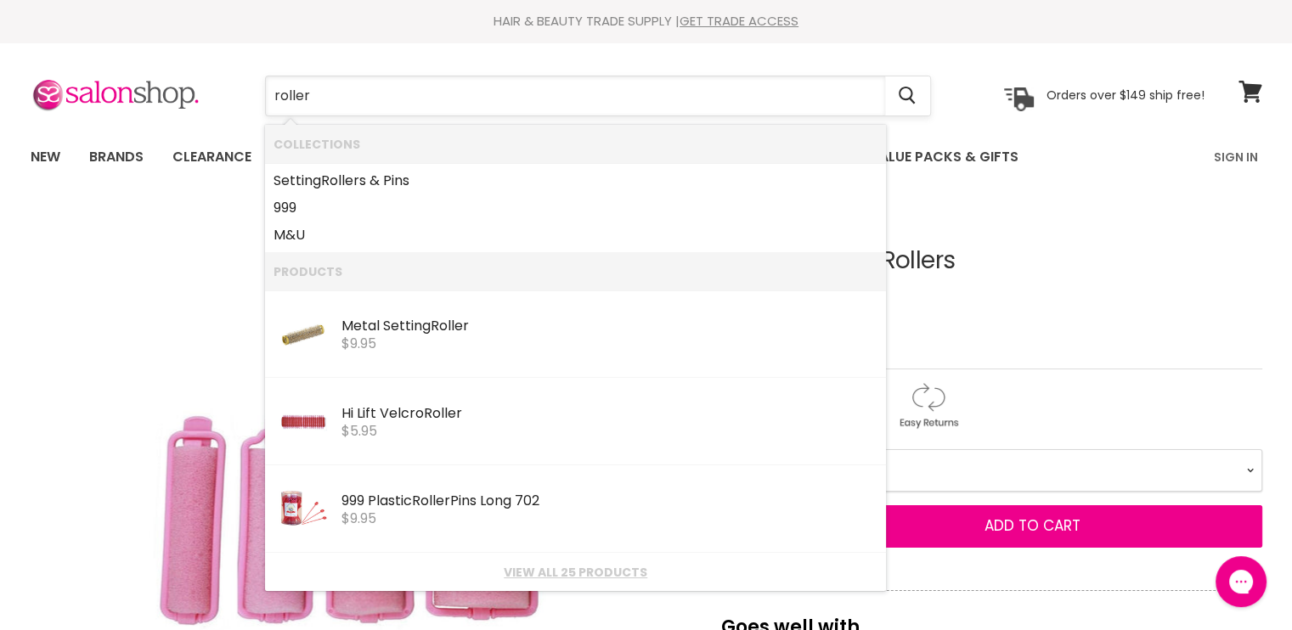
type input "rollers"
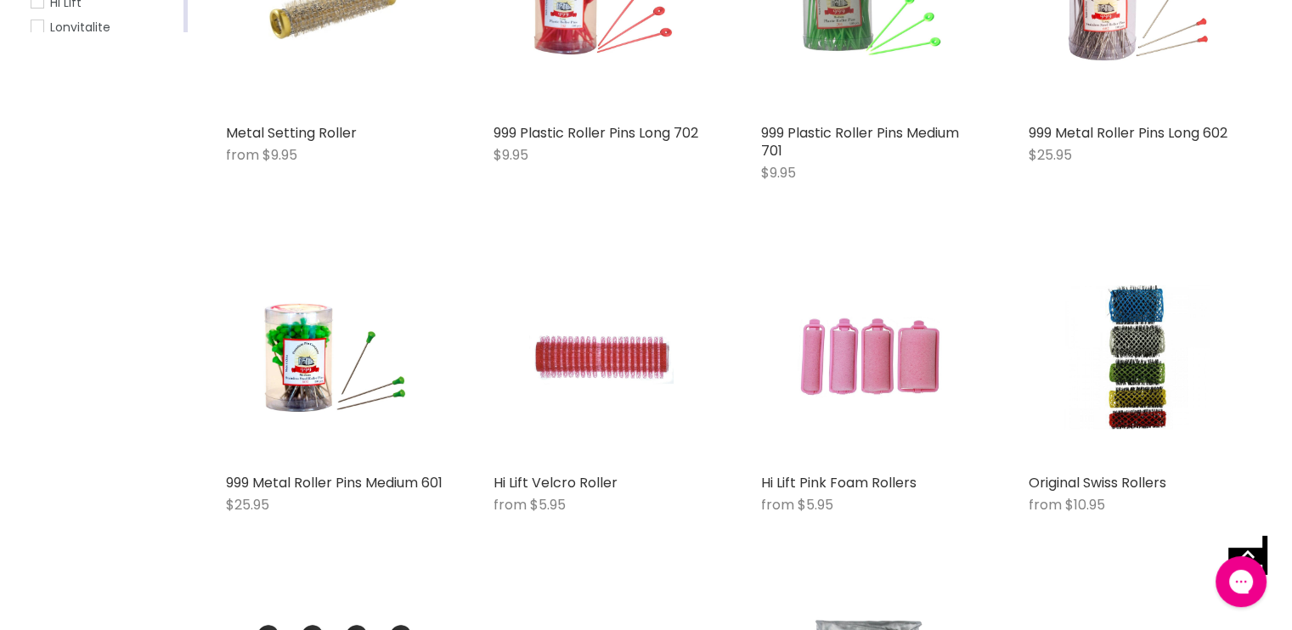
scroll to position [510, 0]
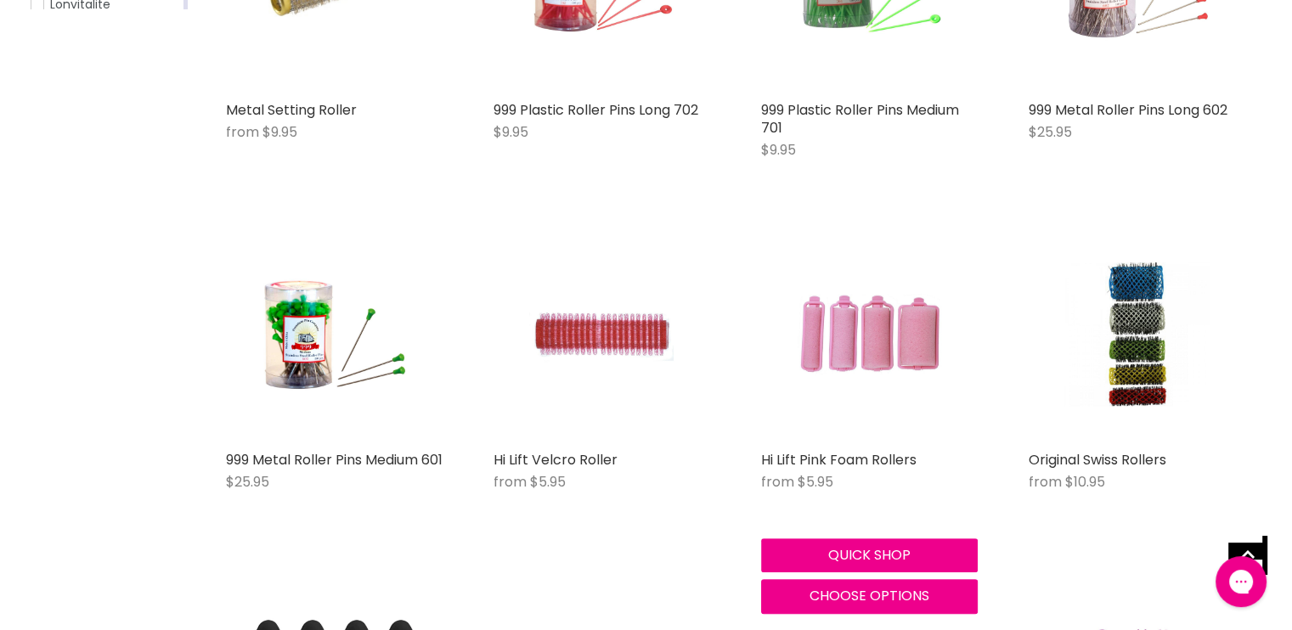
click at [874, 385] on img "Main content" at bounding box center [869, 334] width 144 height 217
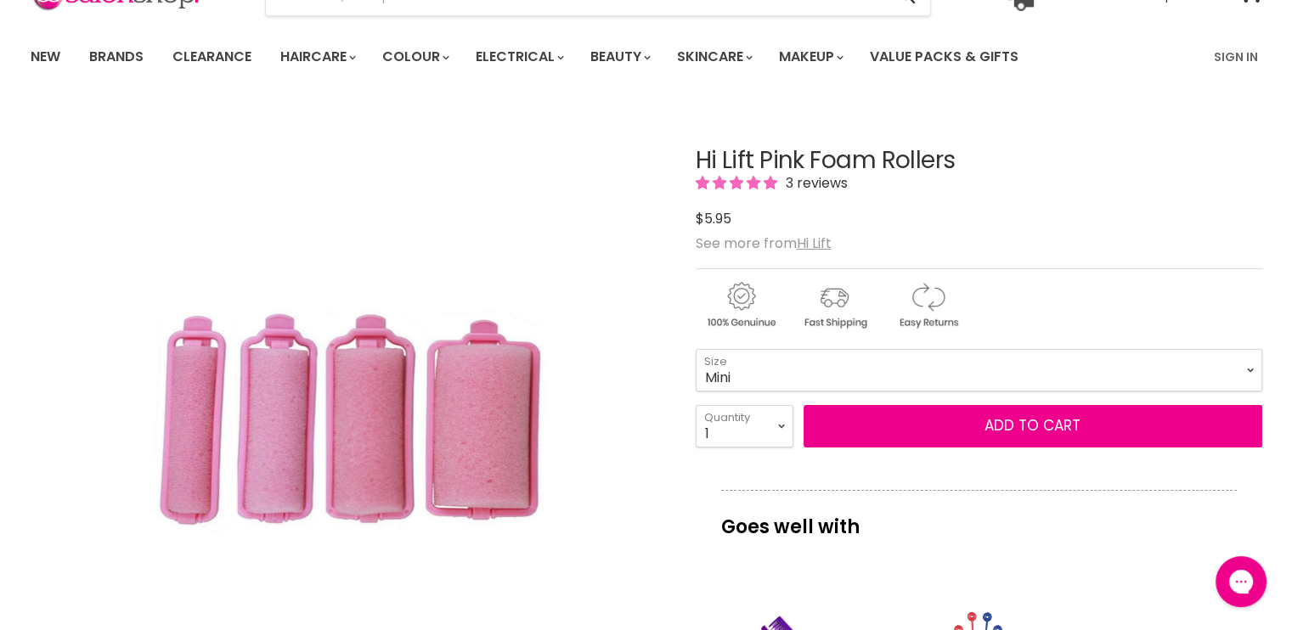
scroll to position [102, 0]
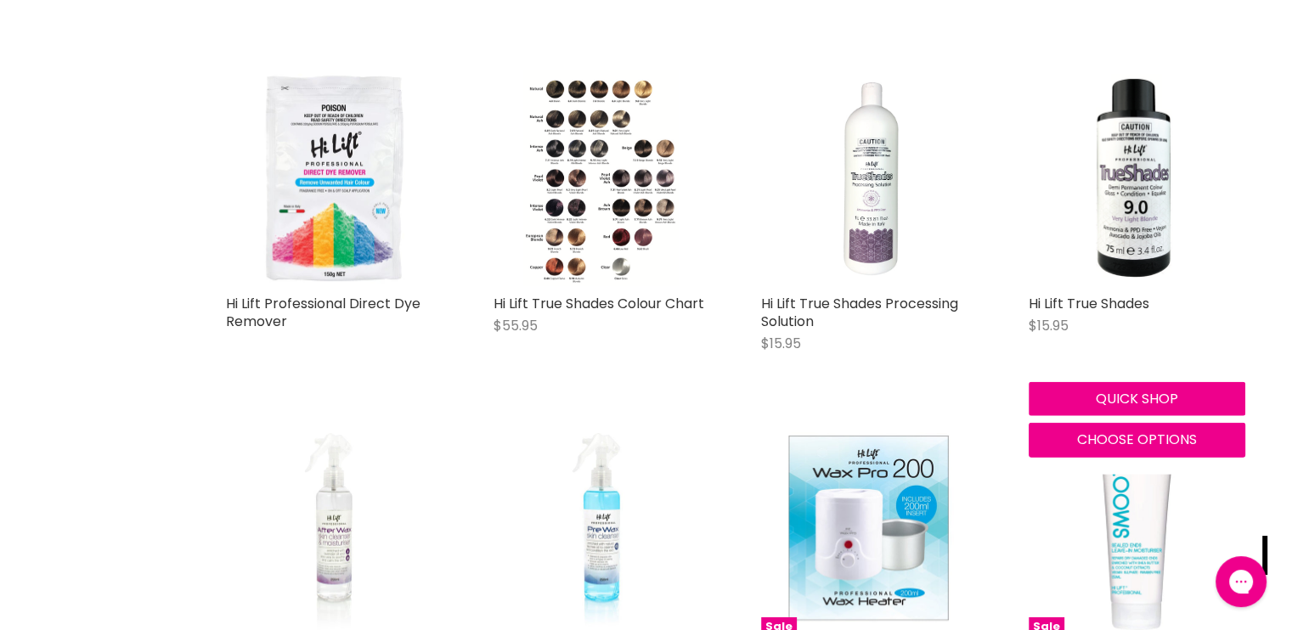
scroll to position [3840, 0]
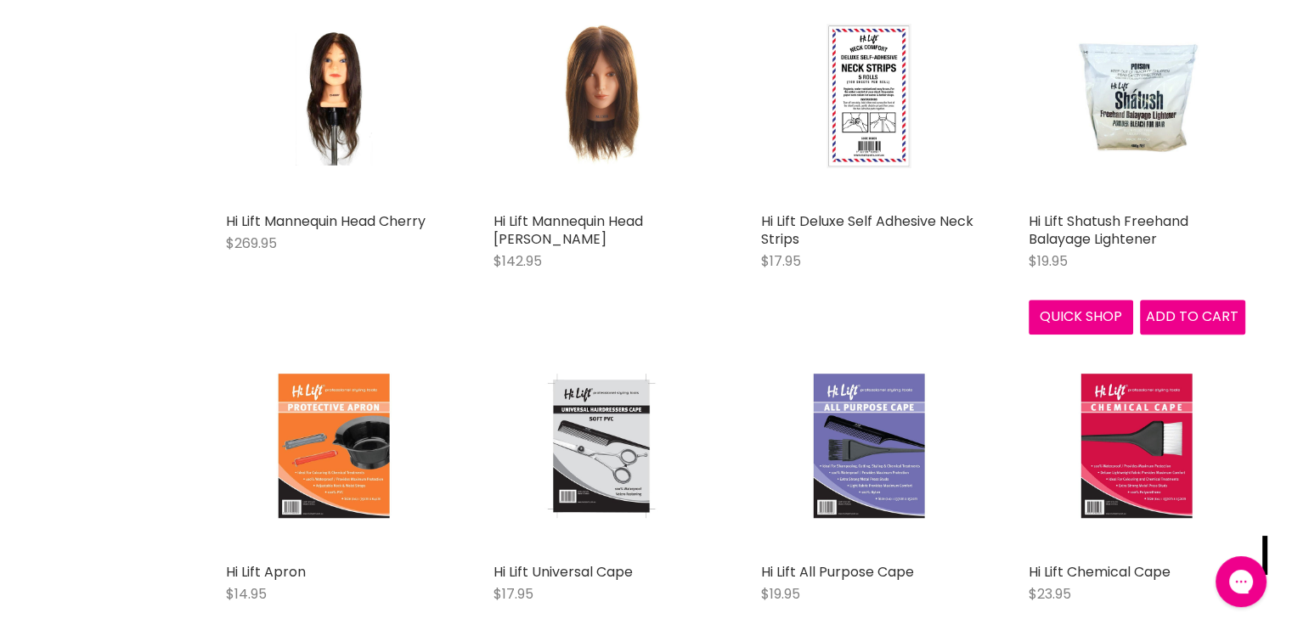
scroll to position [7884, 0]
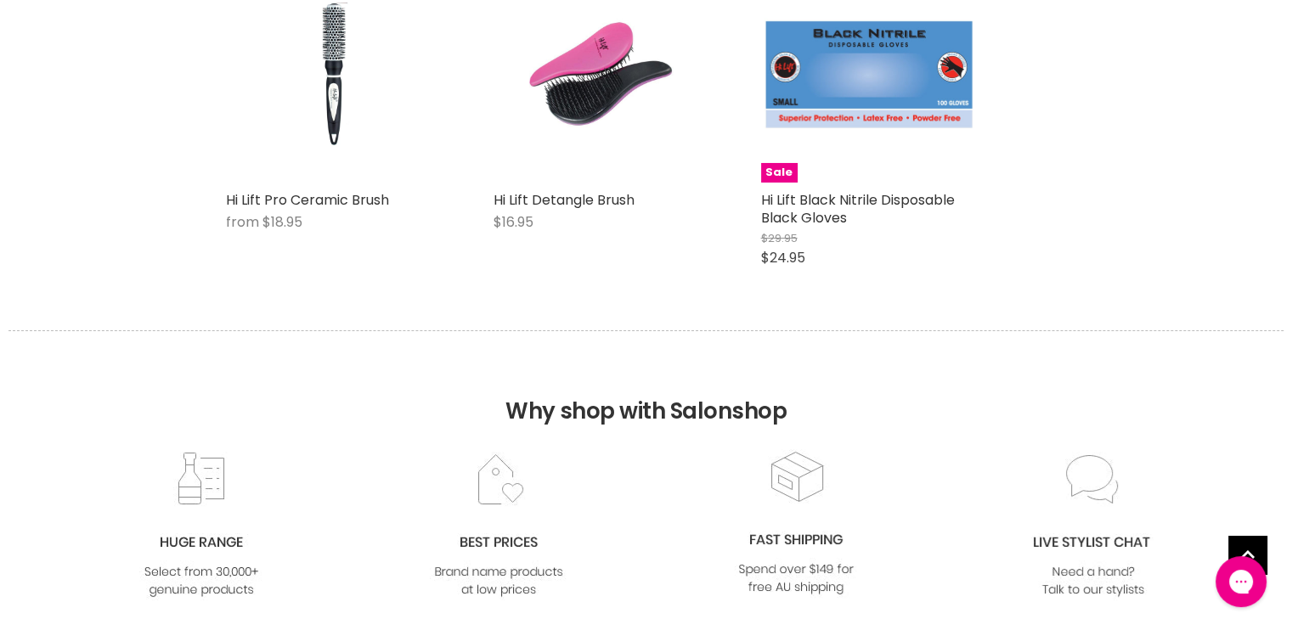
scroll to position [12506, 0]
